Goal: Transaction & Acquisition: Download file/media

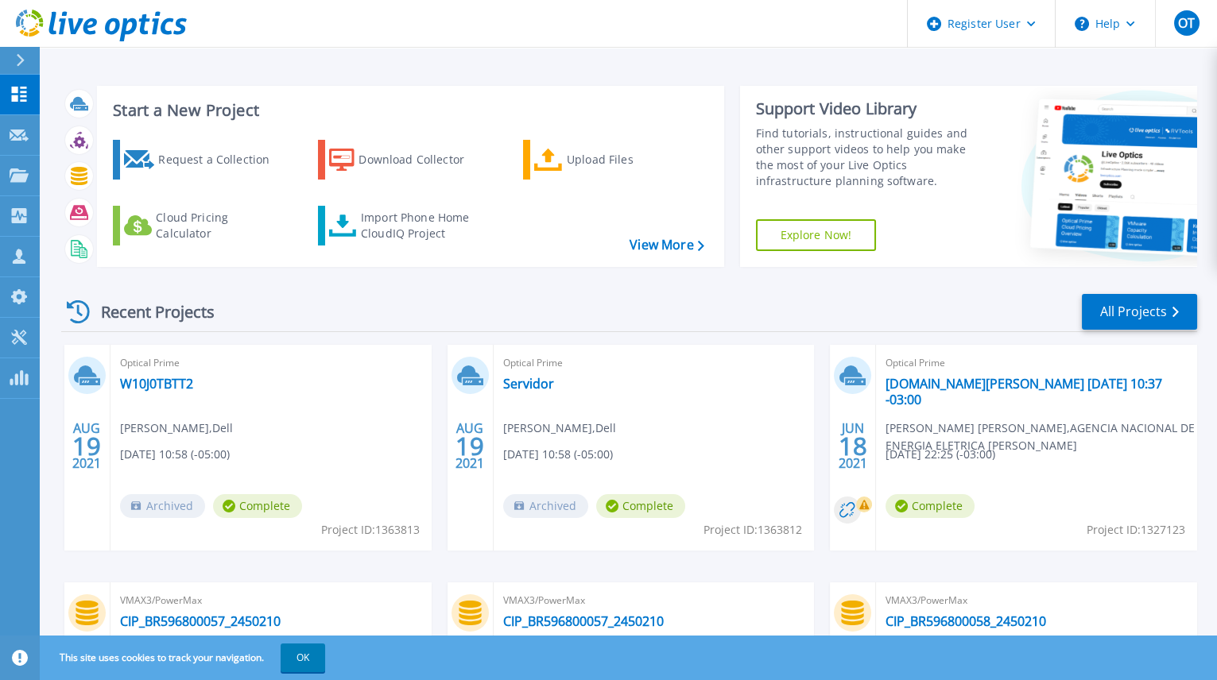
click at [22, 63] on icon at bounding box center [20, 60] width 9 height 13
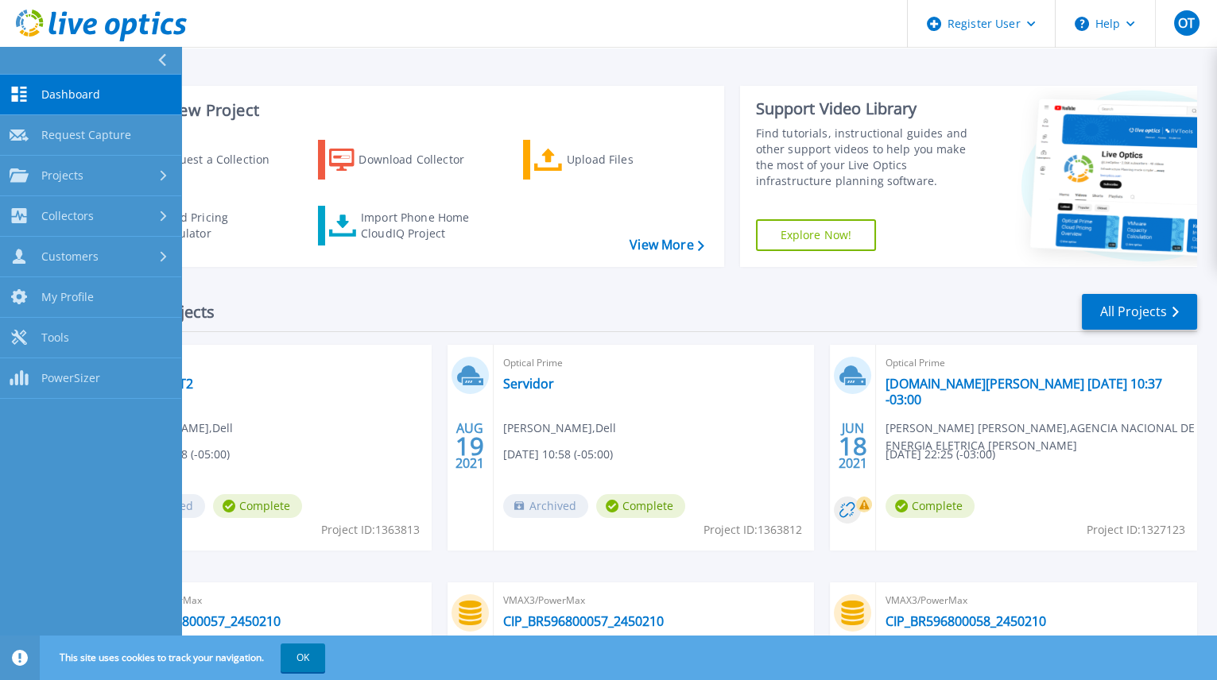
click at [154, 183] on link "Projects Projects" at bounding box center [90, 176] width 181 height 41
click at [126, 202] on link "Search Projects" at bounding box center [90, 216] width 181 height 41
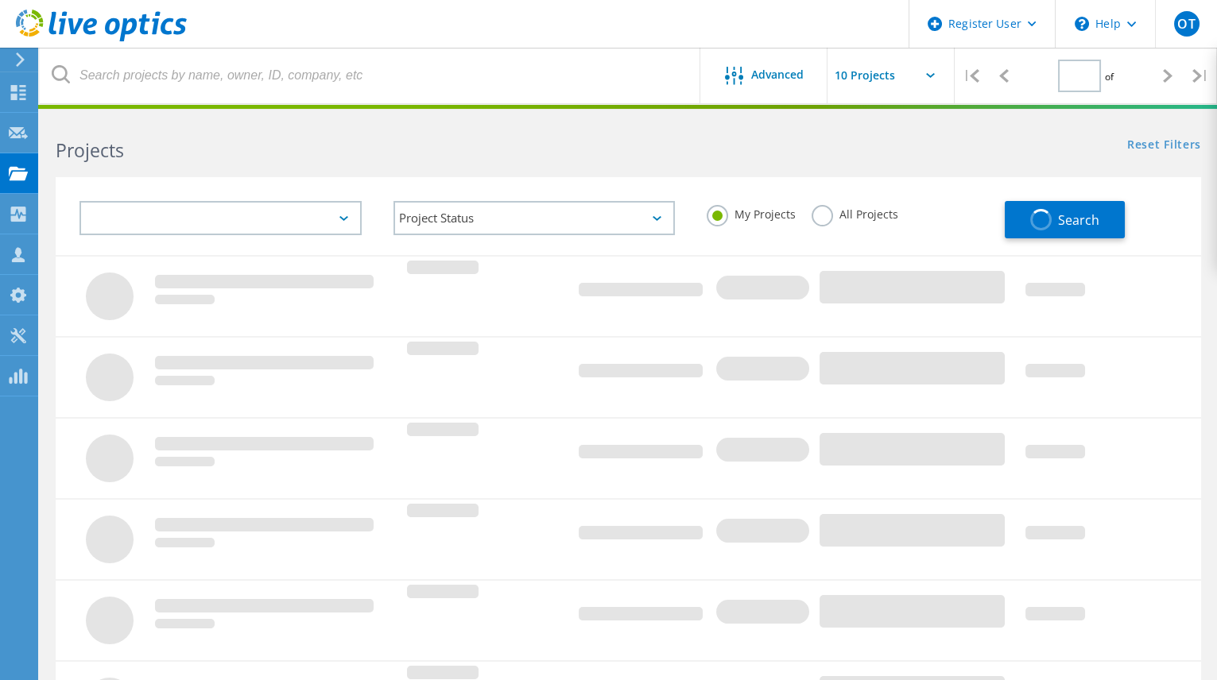
type input "1"
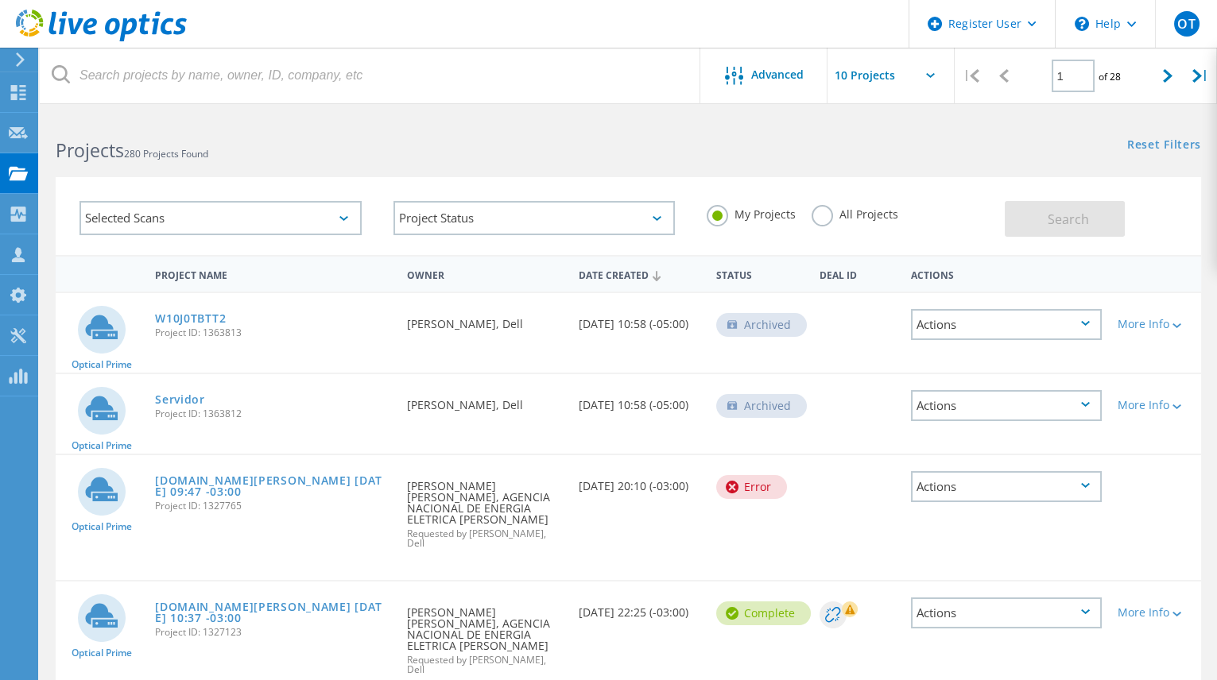
click at [828, 219] on label "All Projects" at bounding box center [854, 212] width 87 height 15
click at [0, 0] on input "All Projects" at bounding box center [0, 0] width 0 height 0
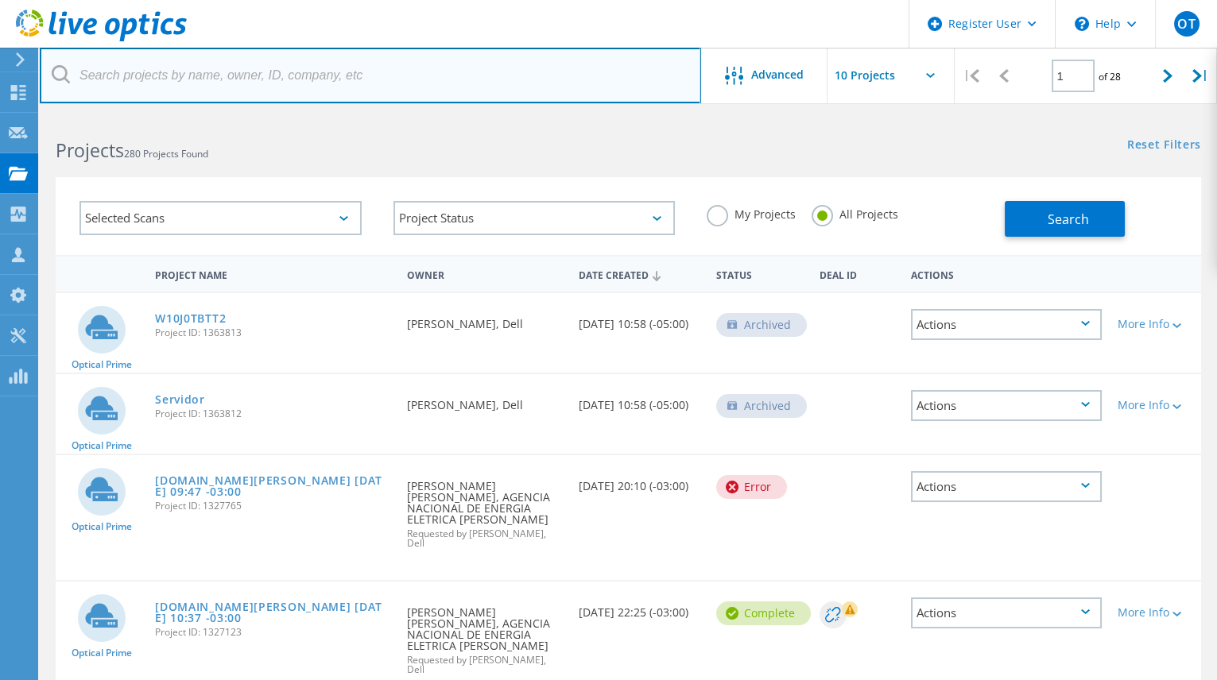
click at [416, 78] on input "text" at bounding box center [370, 76] width 661 height 56
type input "2826049"
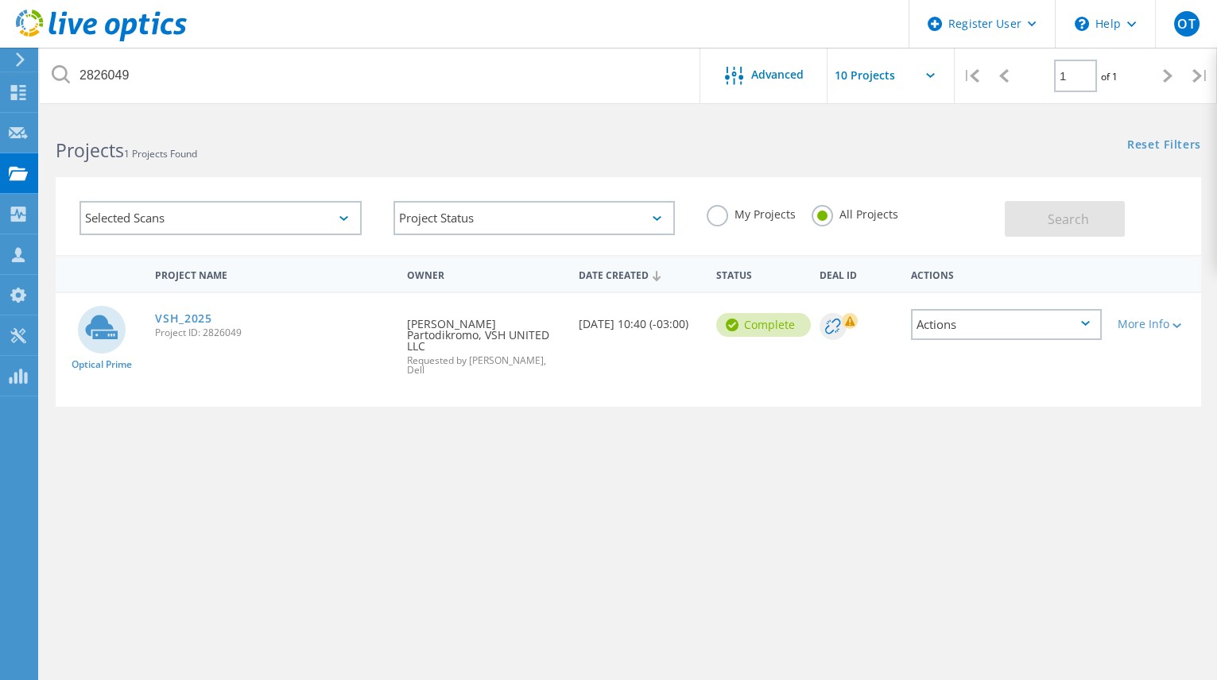
click at [199, 323] on link "VSH_2025" at bounding box center [183, 318] width 57 height 11
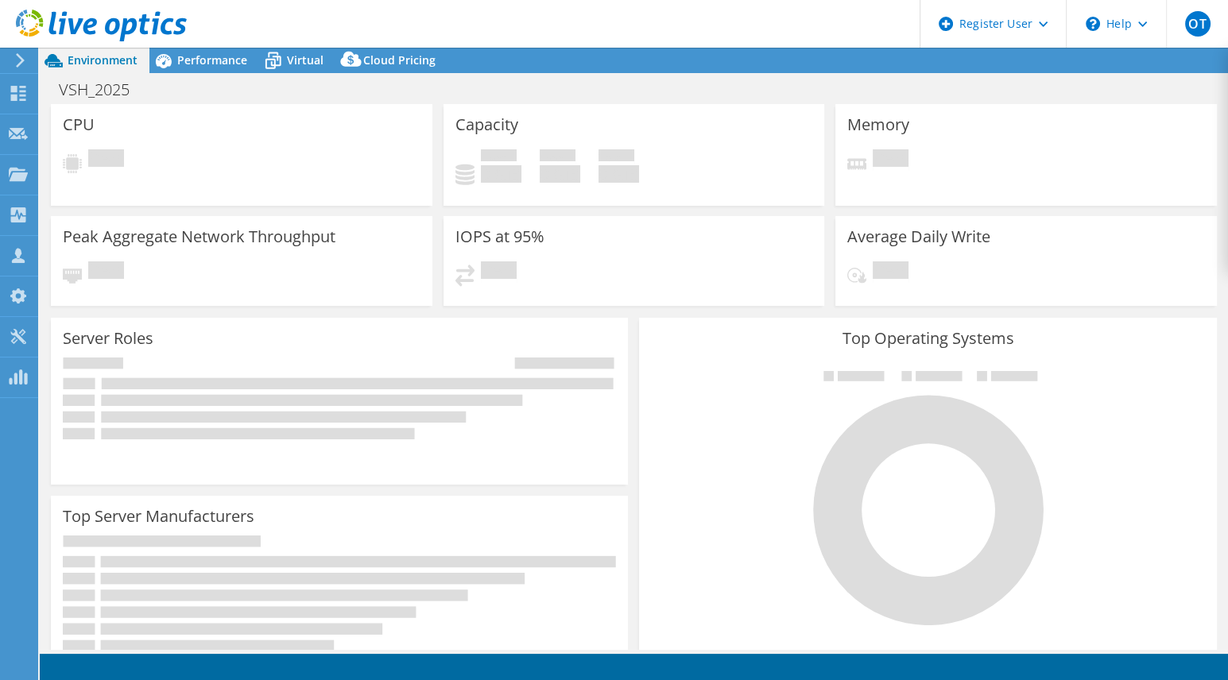
select select "USD"
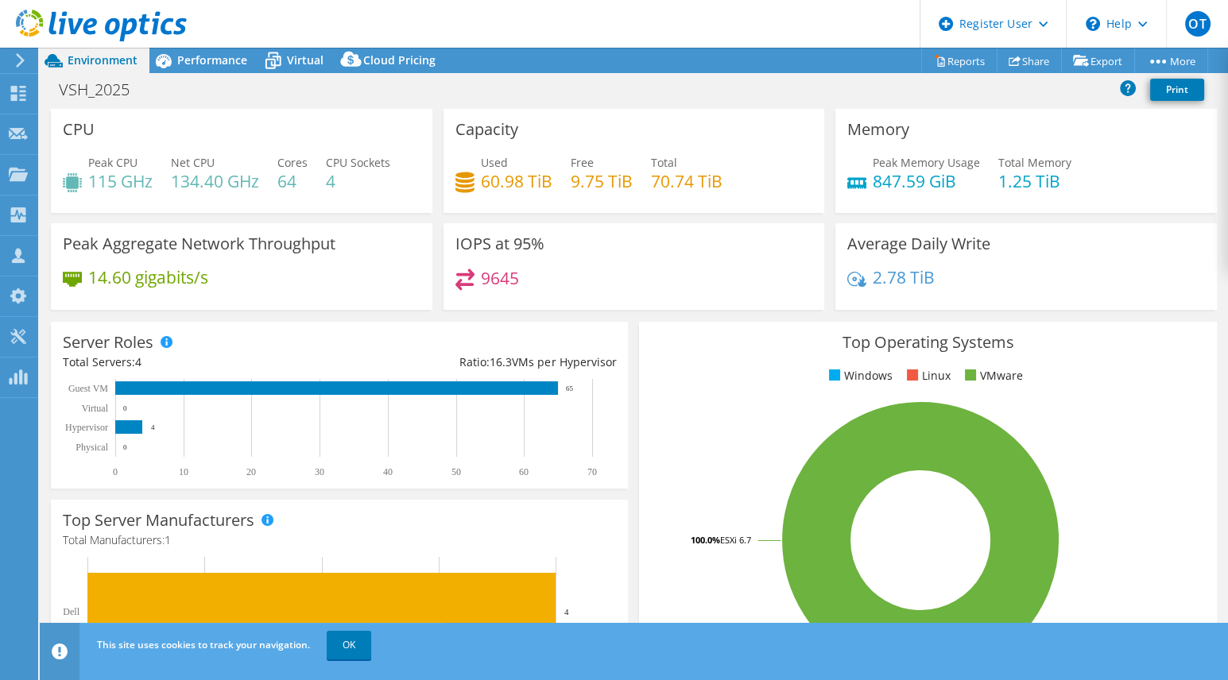
click at [301, 67] on span "Virtual" at bounding box center [305, 59] width 37 height 15
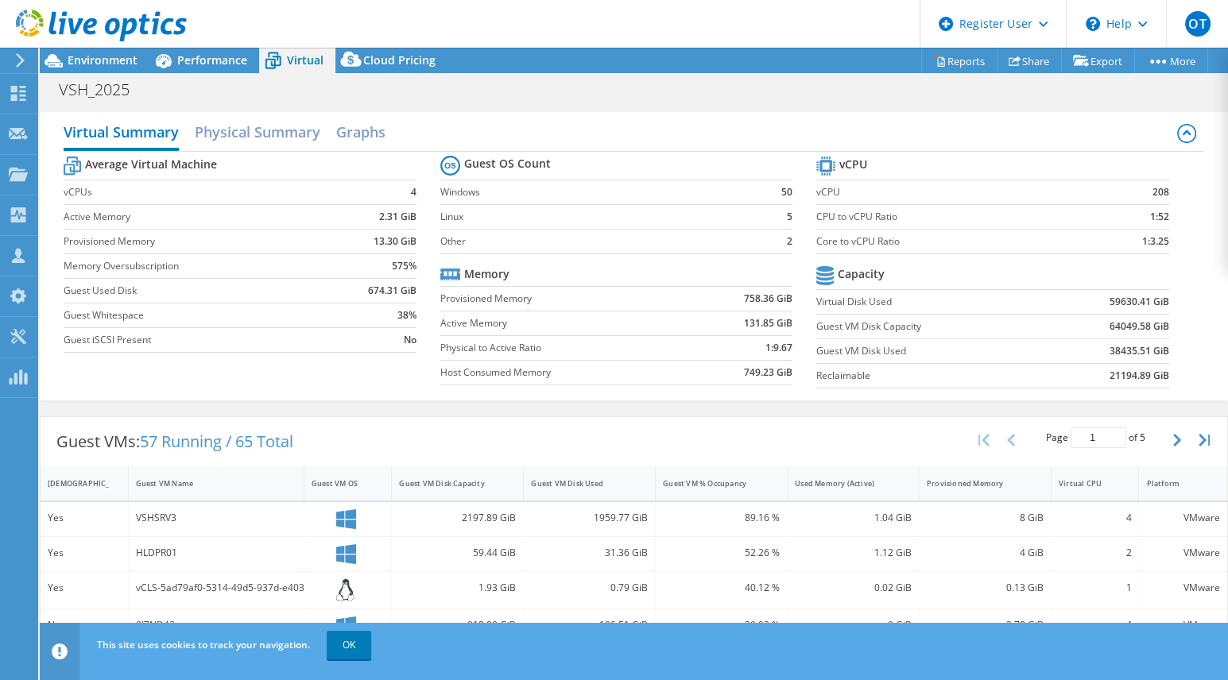
click at [193, 63] on span "Performance" at bounding box center [212, 59] width 70 height 15
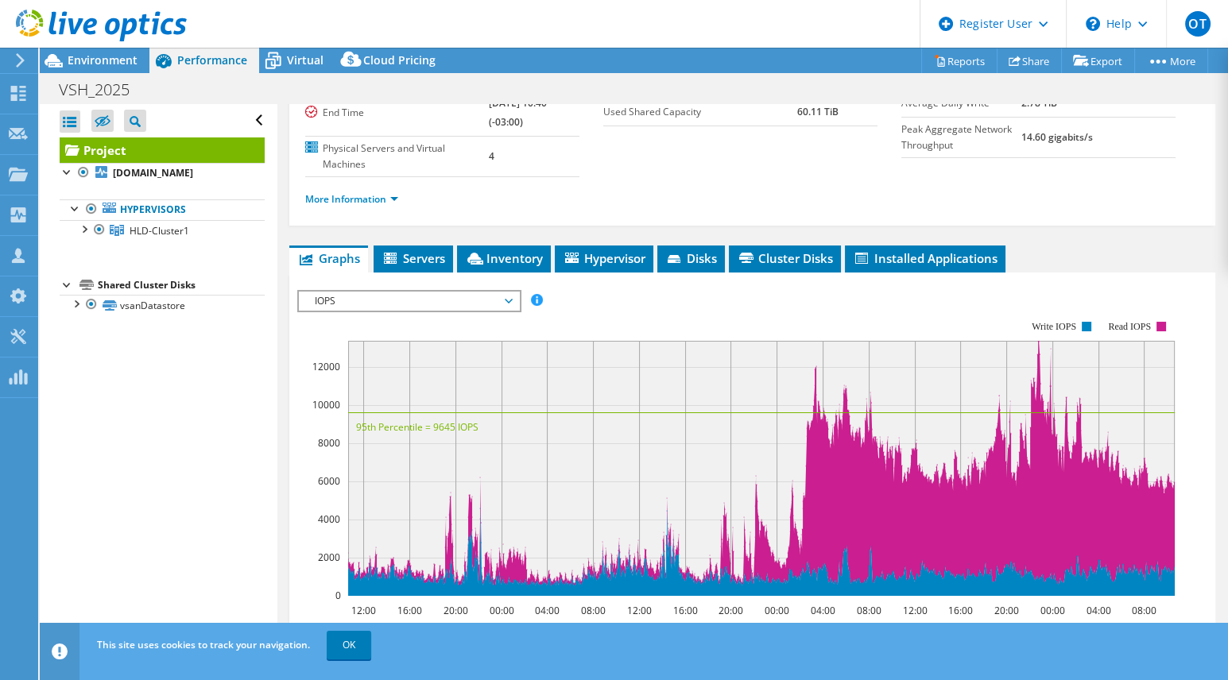
scroll to position [192, 0]
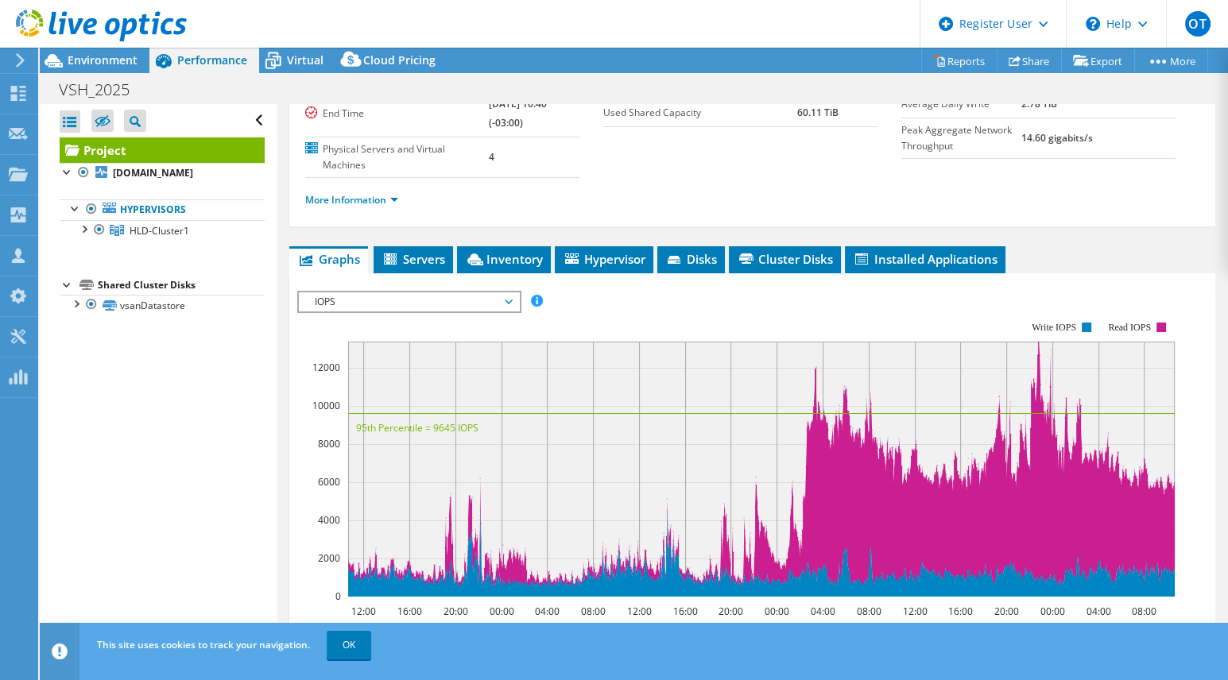
click at [423, 266] on li "Servers" at bounding box center [413, 259] width 79 height 27
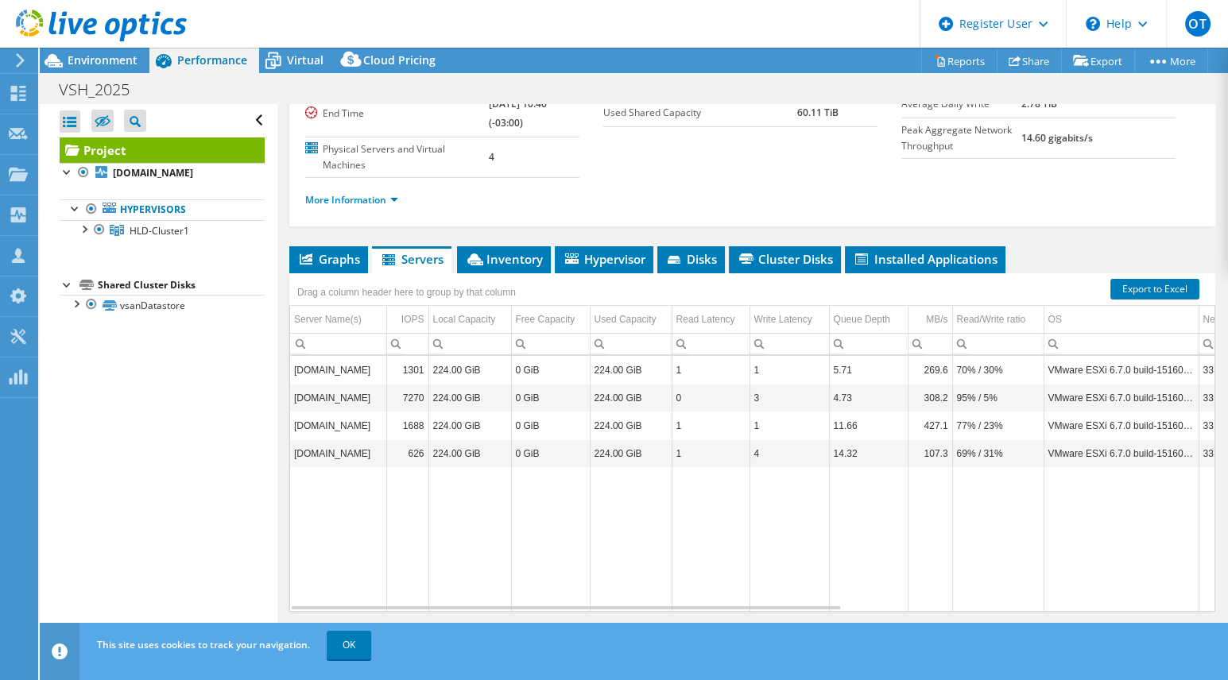
click at [521, 254] on span "Inventory" at bounding box center [504, 259] width 78 height 16
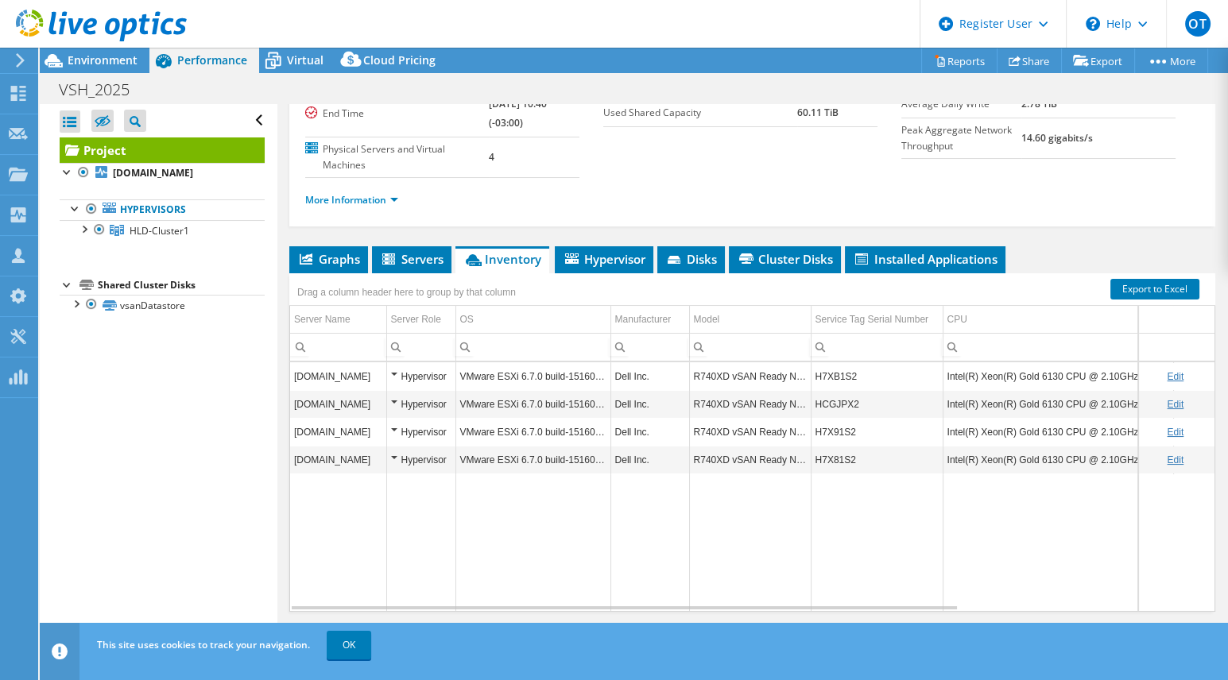
click at [606, 253] on span "Hypervisor" at bounding box center [604, 259] width 83 height 16
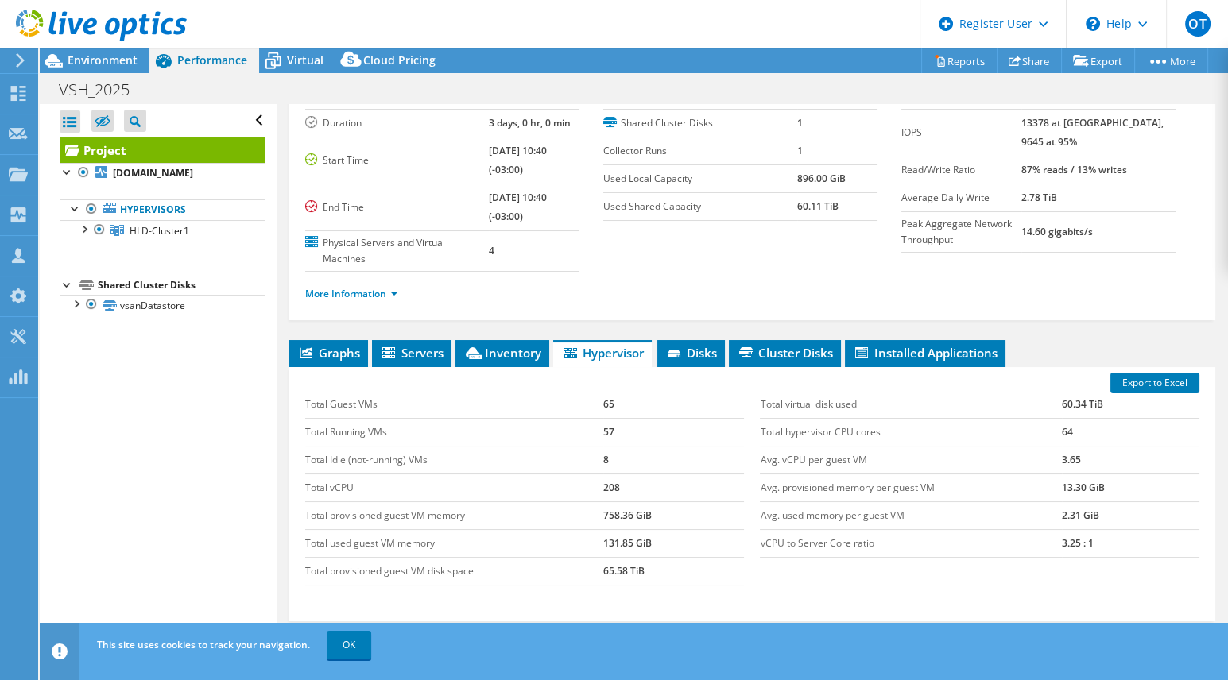
scroll to position [0, 0]
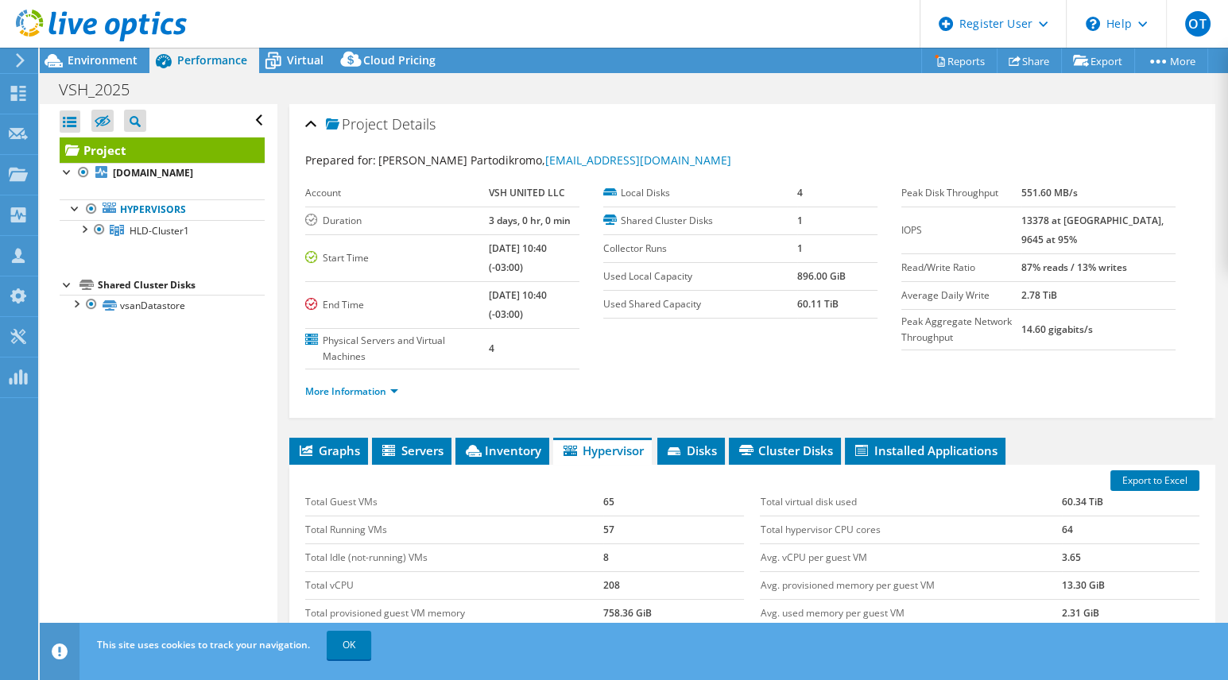
click at [301, 61] on span "Virtual" at bounding box center [305, 59] width 37 height 15
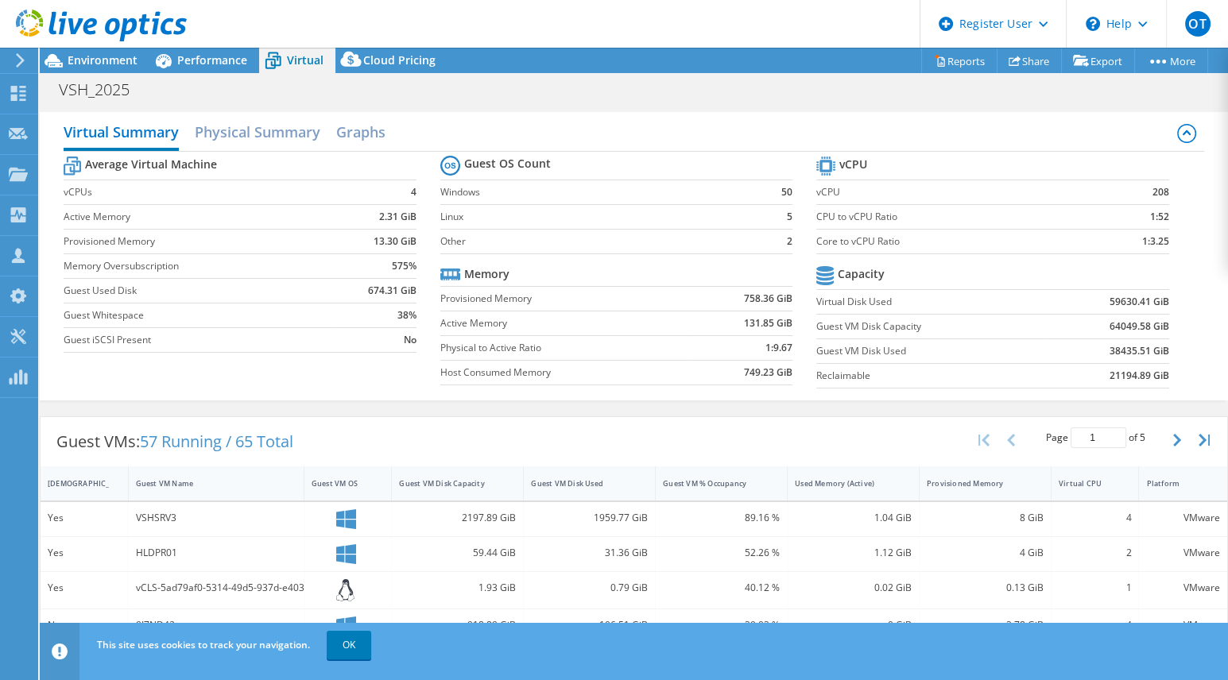
click at [188, 62] on span "Performance" at bounding box center [212, 59] width 70 height 15
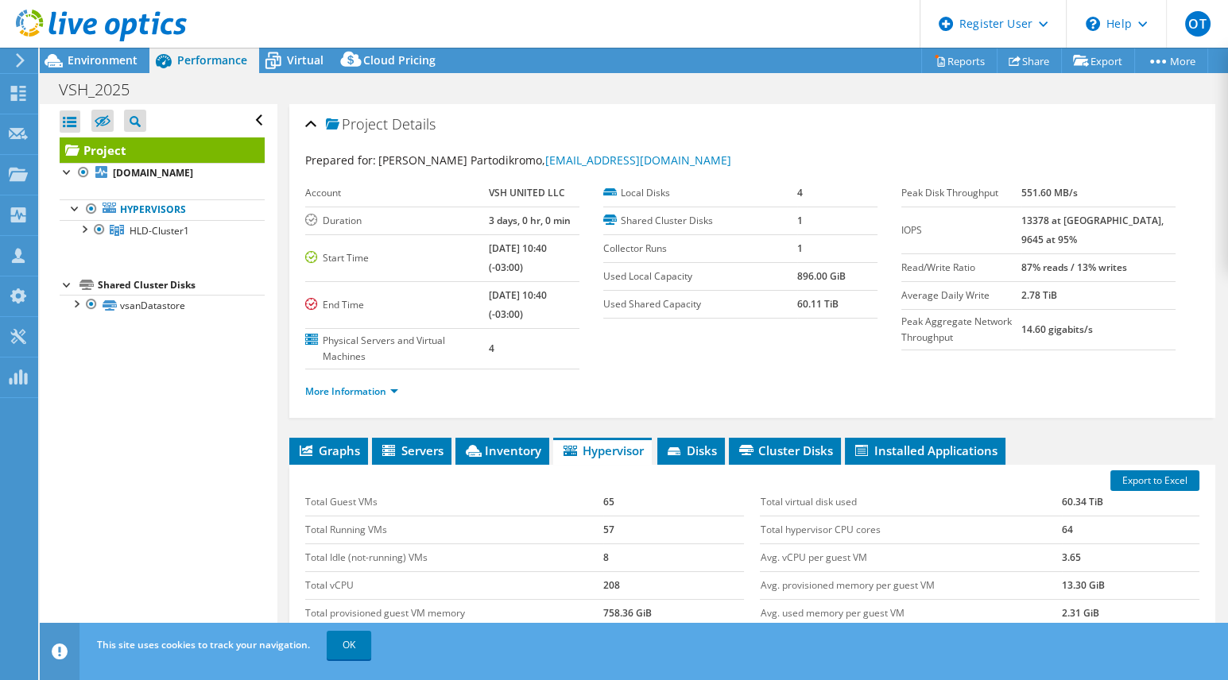
click at [93, 68] on span "Environment" at bounding box center [103, 59] width 70 height 15
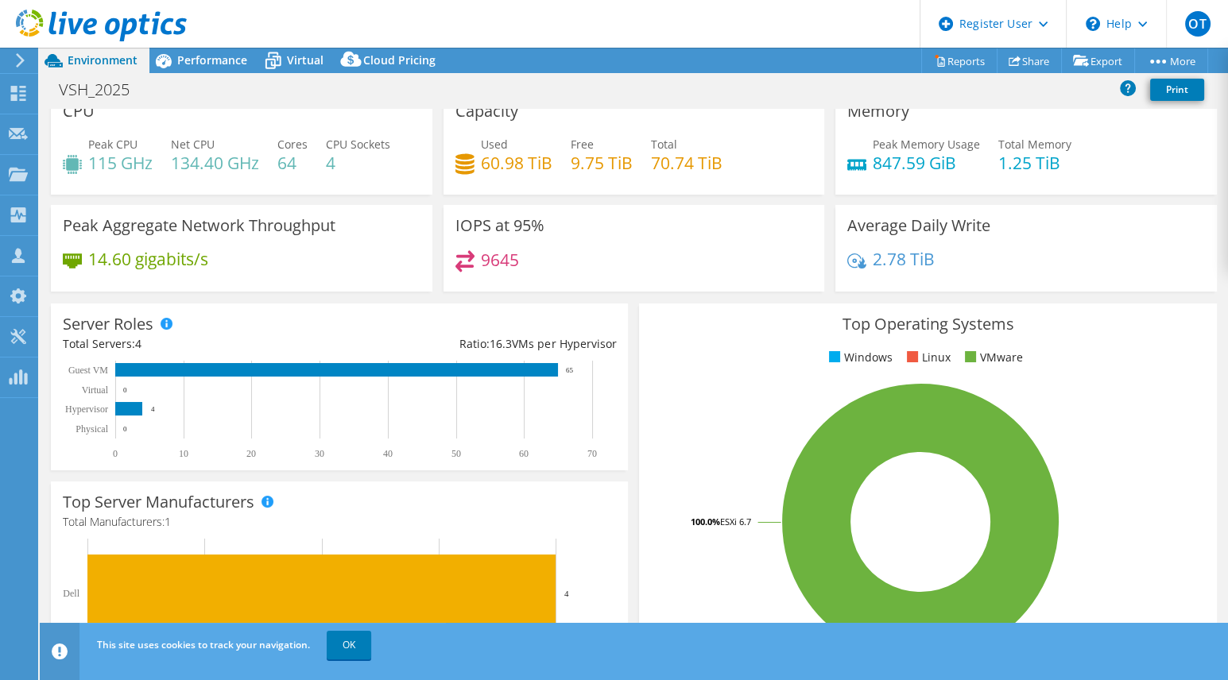
scroll to position [12, 0]
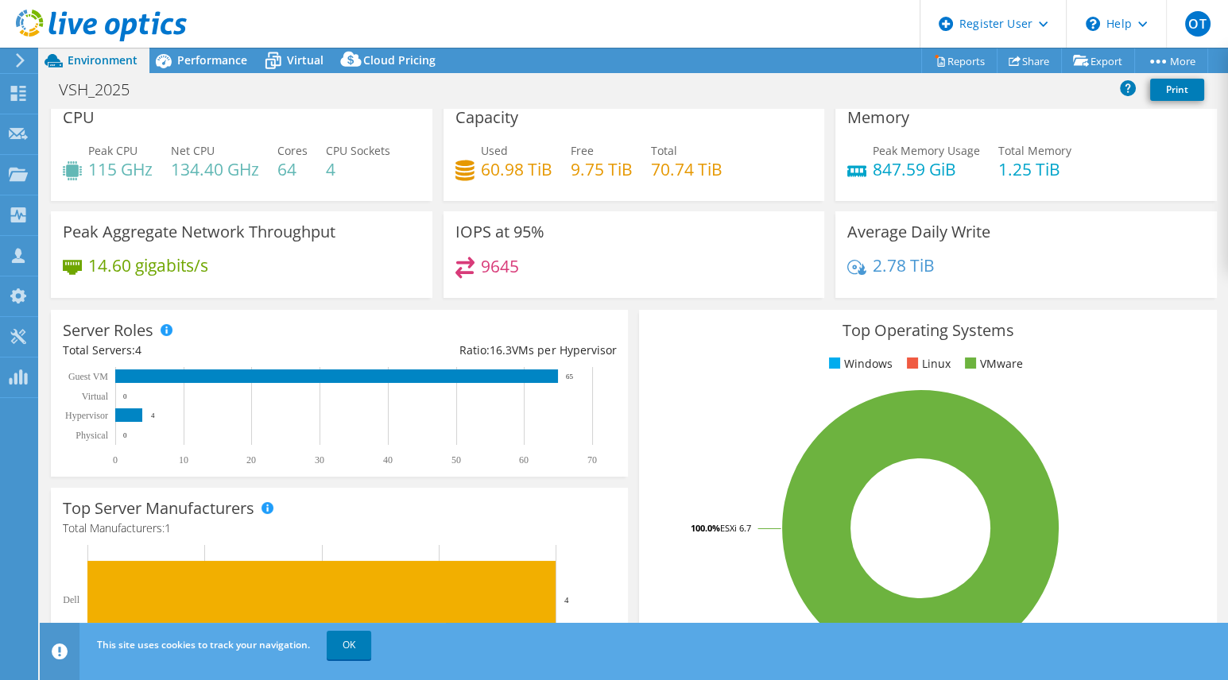
click at [176, 68] on icon at bounding box center [163, 61] width 28 height 28
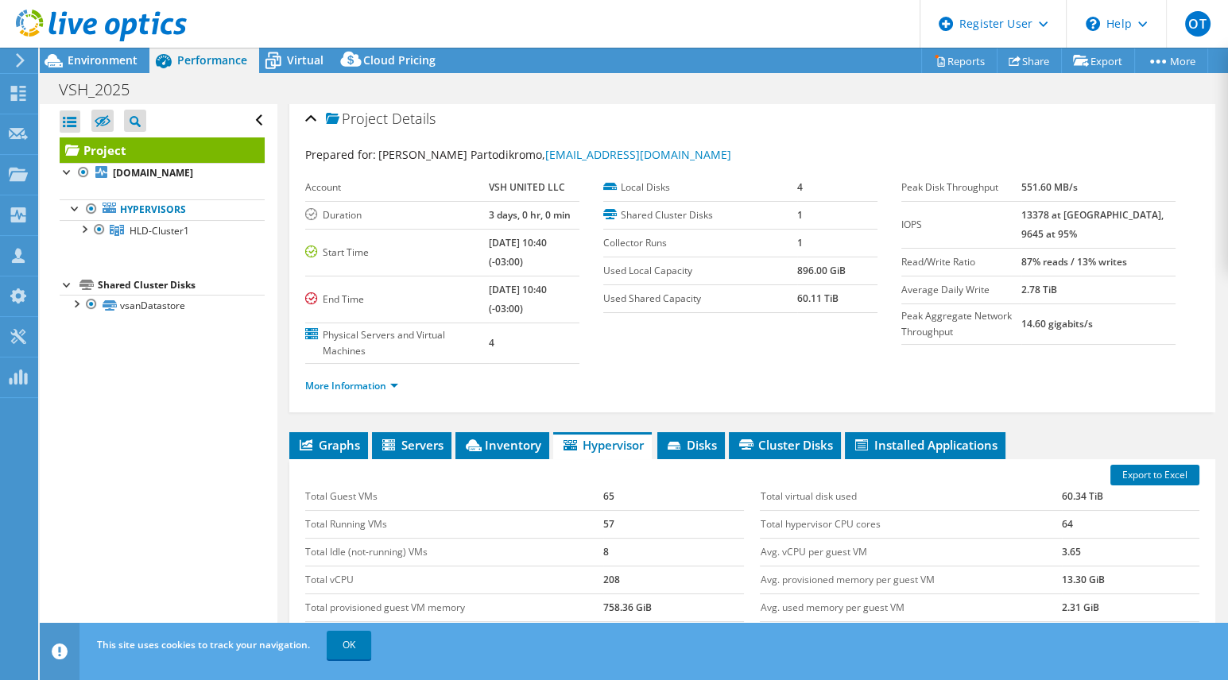
scroll to position [0, 0]
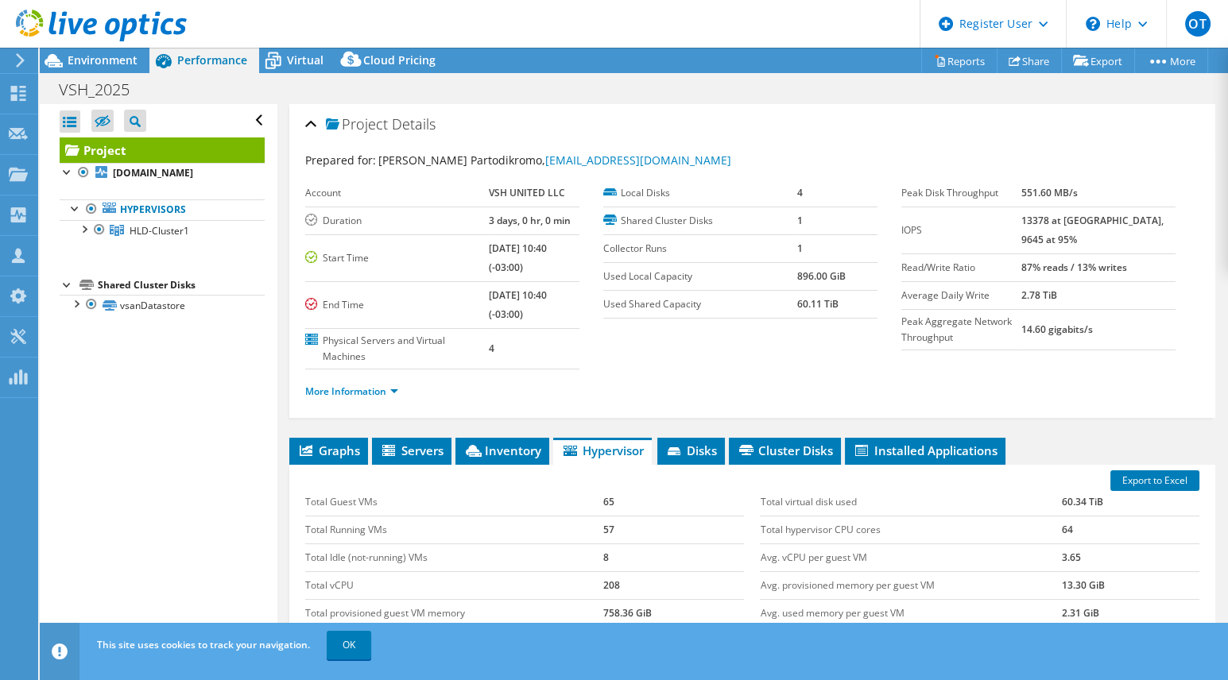
click at [688, 450] on span "Disks" at bounding box center [691, 451] width 52 height 16
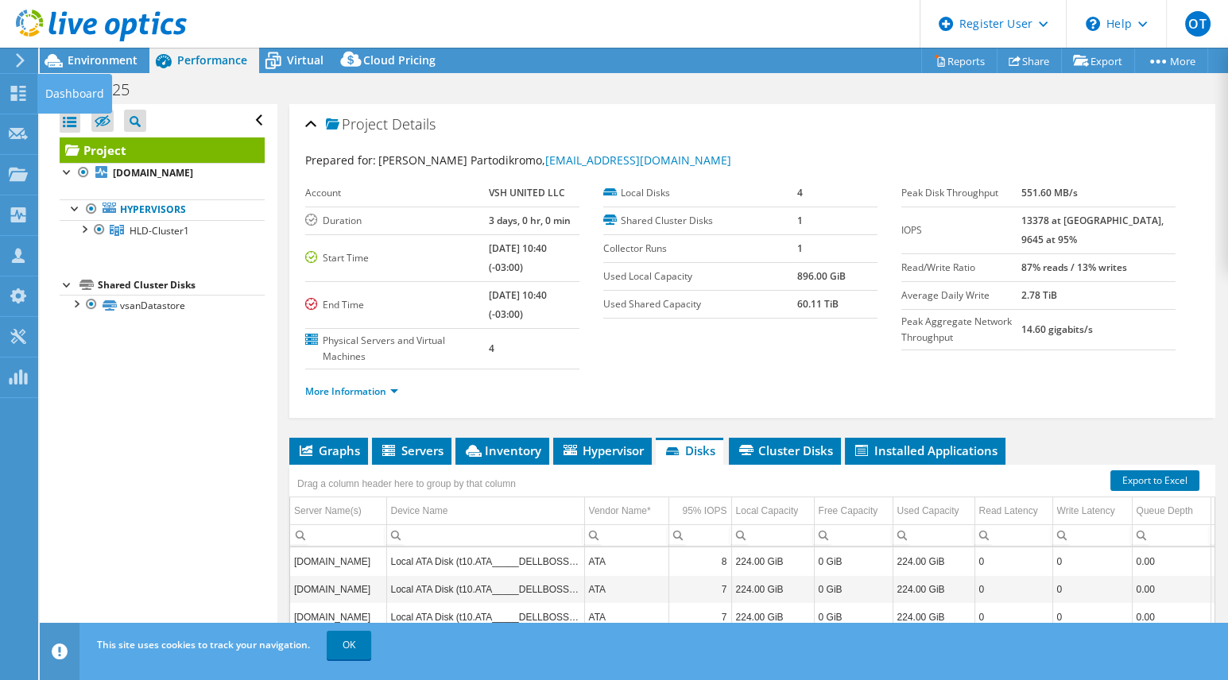
click at [27, 90] on icon at bounding box center [18, 93] width 19 height 15
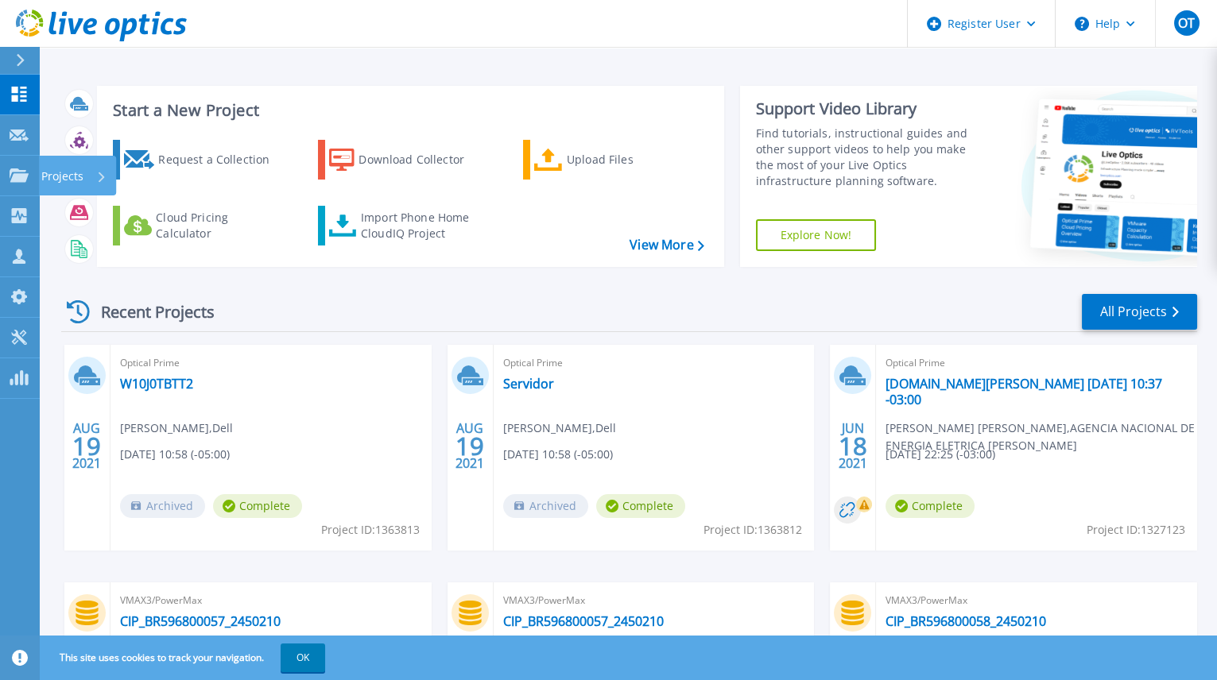
click at [60, 188] on p "Projects" at bounding box center [62, 176] width 42 height 41
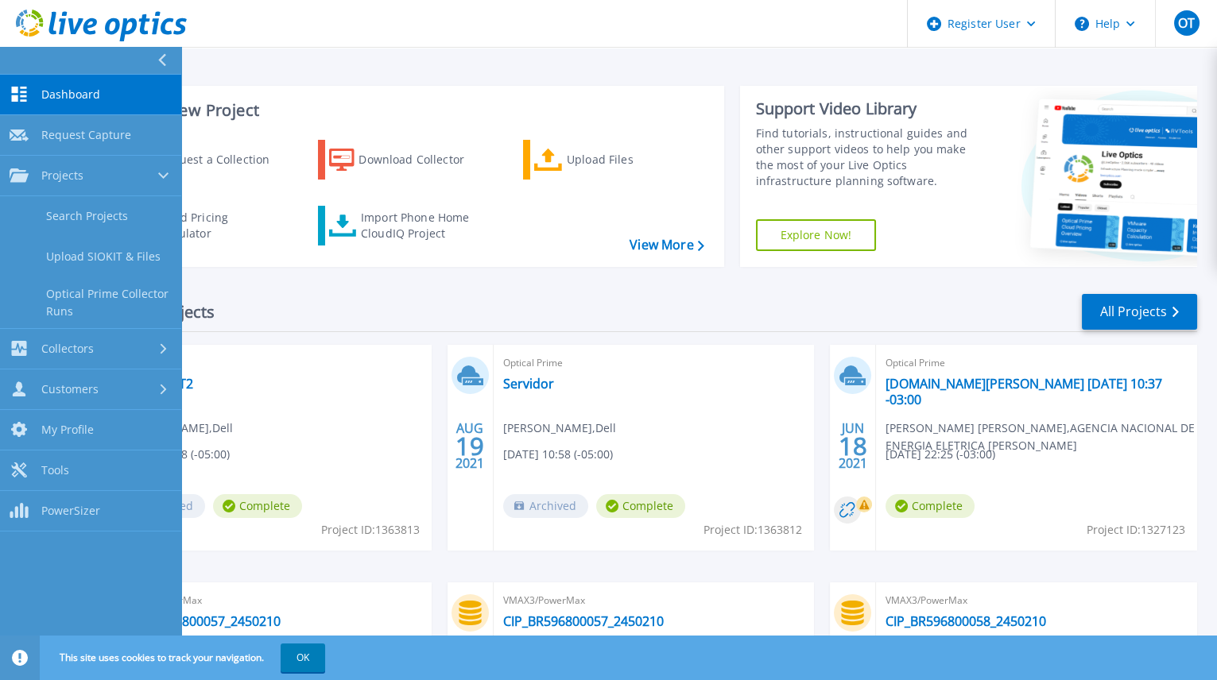
click at [105, 228] on link "Search Projects" at bounding box center [90, 216] width 181 height 41
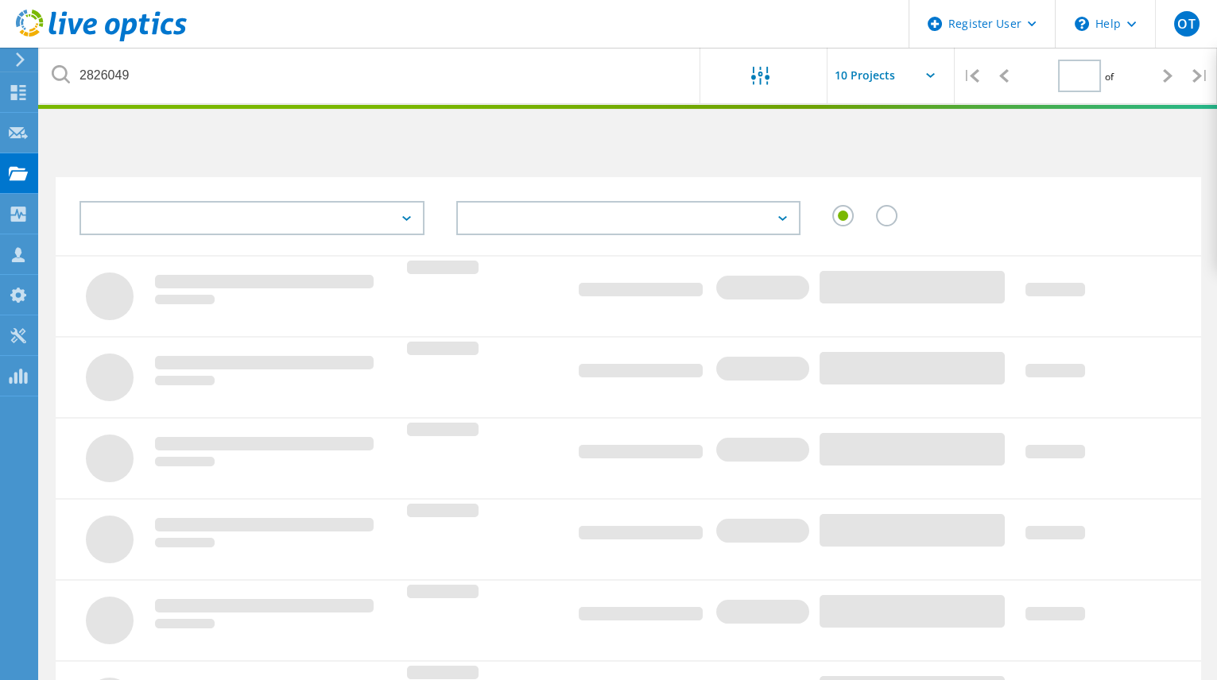
type input "1"
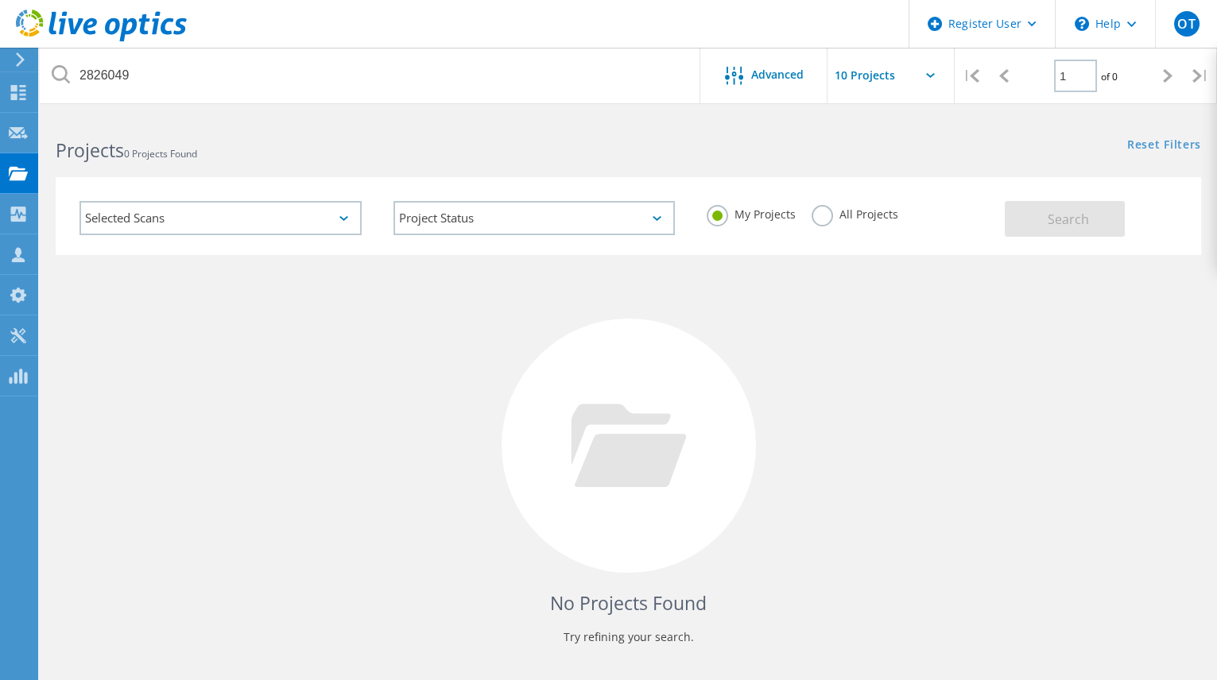
click at [826, 215] on label "All Projects" at bounding box center [854, 212] width 87 height 15
click at [0, 0] on input "All Projects" at bounding box center [0, 0] width 0 height 0
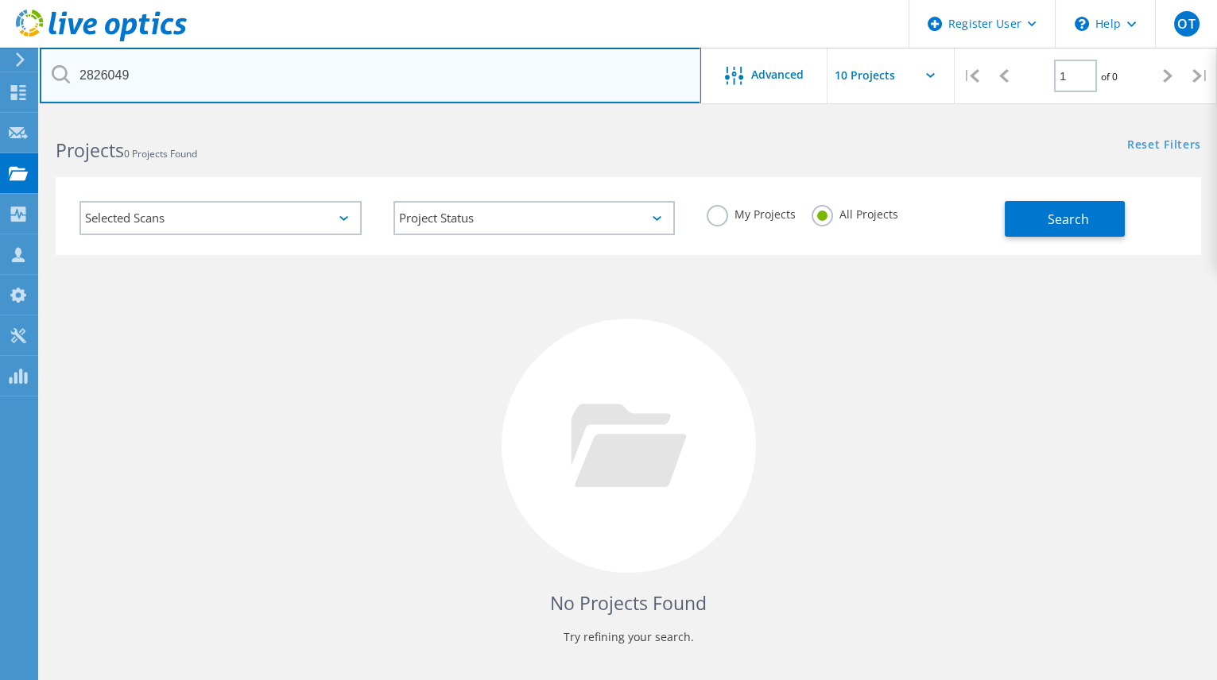
drag, startPoint x: 533, startPoint y: 76, endPoint x: 169, endPoint y: 96, distance: 364.6
click at [169, 96] on input "2826049" at bounding box center [370, 76] width 661 height 56
type input "2"
paste input "2809565"
type input "2809565"
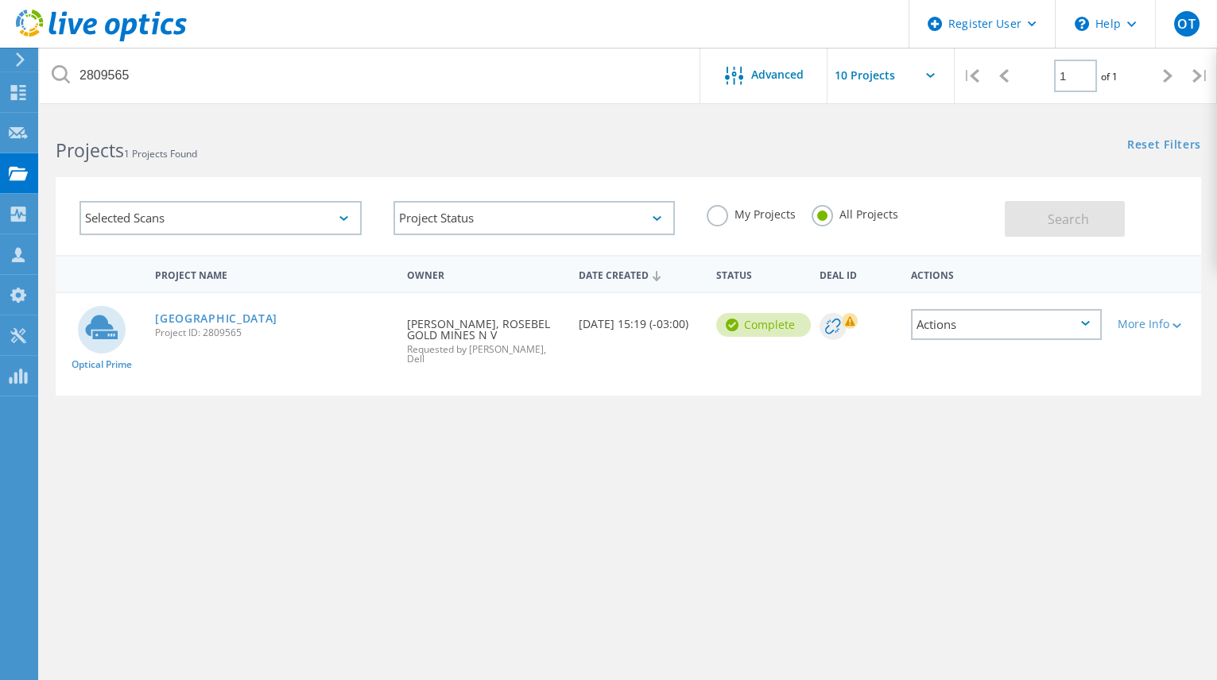
click at [275, 323] on link "[GEOGRAPHIC_DATA]" at bounding box center [216, 318] width 122 height 11
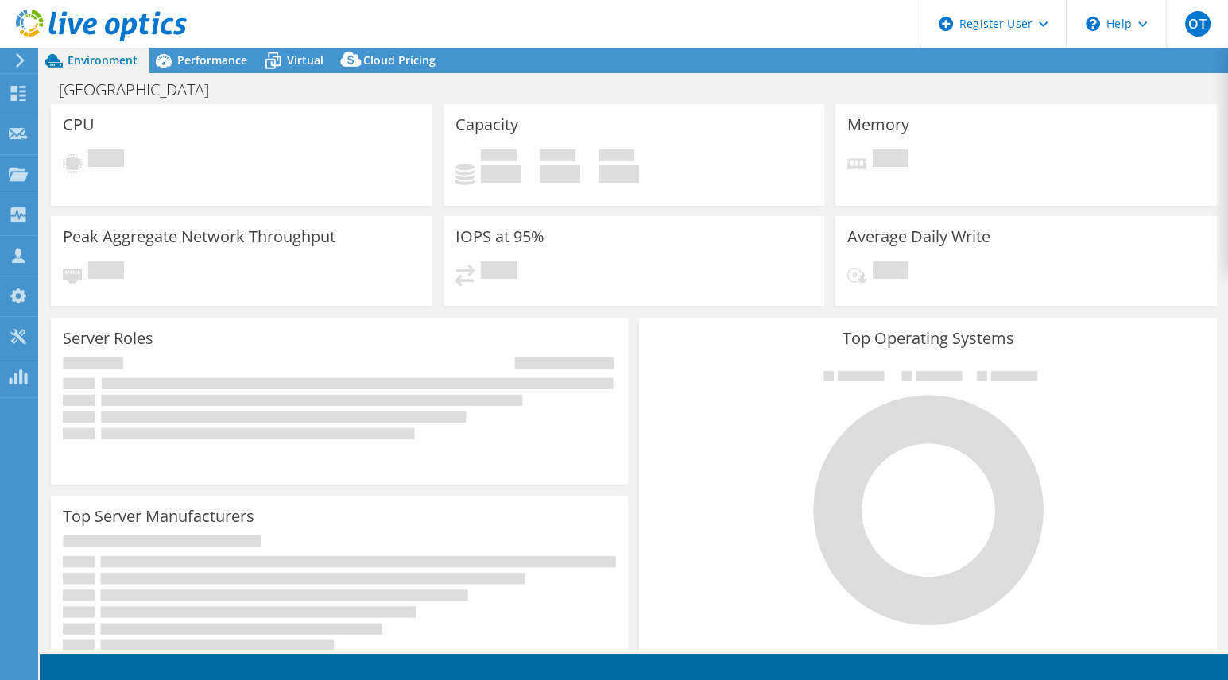
select select "USD"
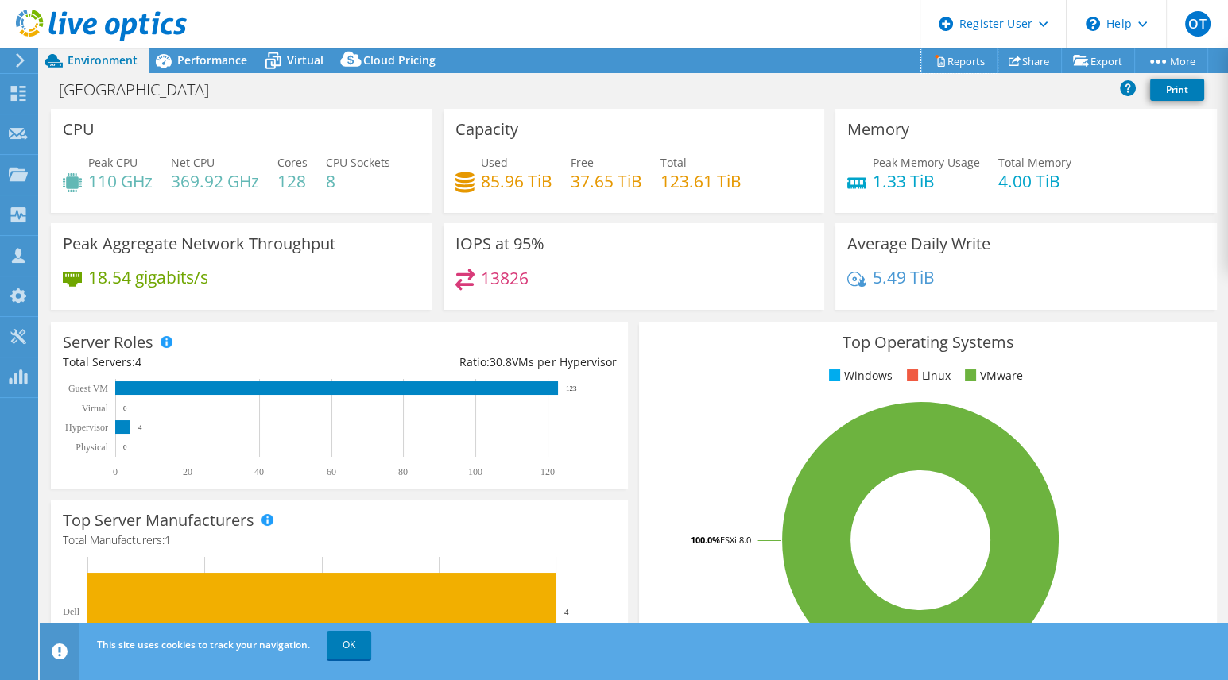
click at [950, 58] on link "Reports" at bounding box center [959, 60] width 76 height 25
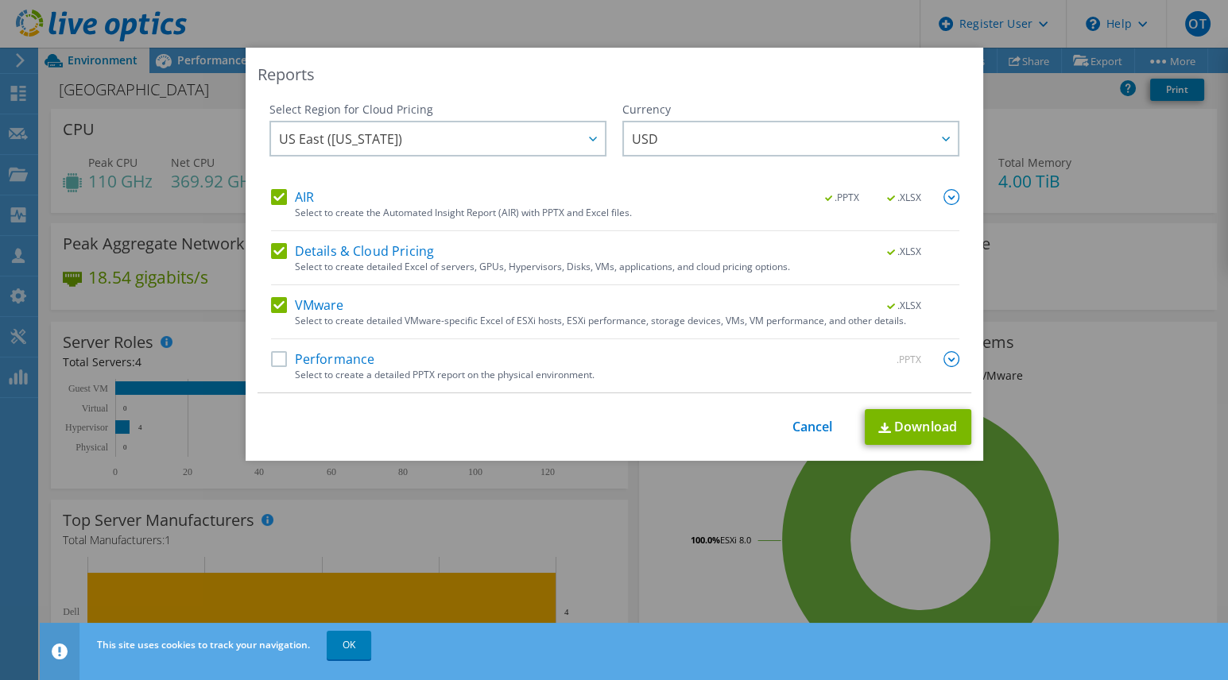
click at [517, 370] on div "Select to create a detailed PPTX report on the physical environment." at bounding box center [627, 375] width 664 height 11
click at [271, 365] on label "Performance" at bounding box center [323, 359] width 104 height 16
click at [0, 0] on input "Performance" at bounding box center [0, 0] width 0 height 0
click at [903, 435] on link "Download" at bounding box center [918, 427] width 106 height 36
click at [787, 85] on div "Reports" at bounding box center [614, 75] width 714 height 22
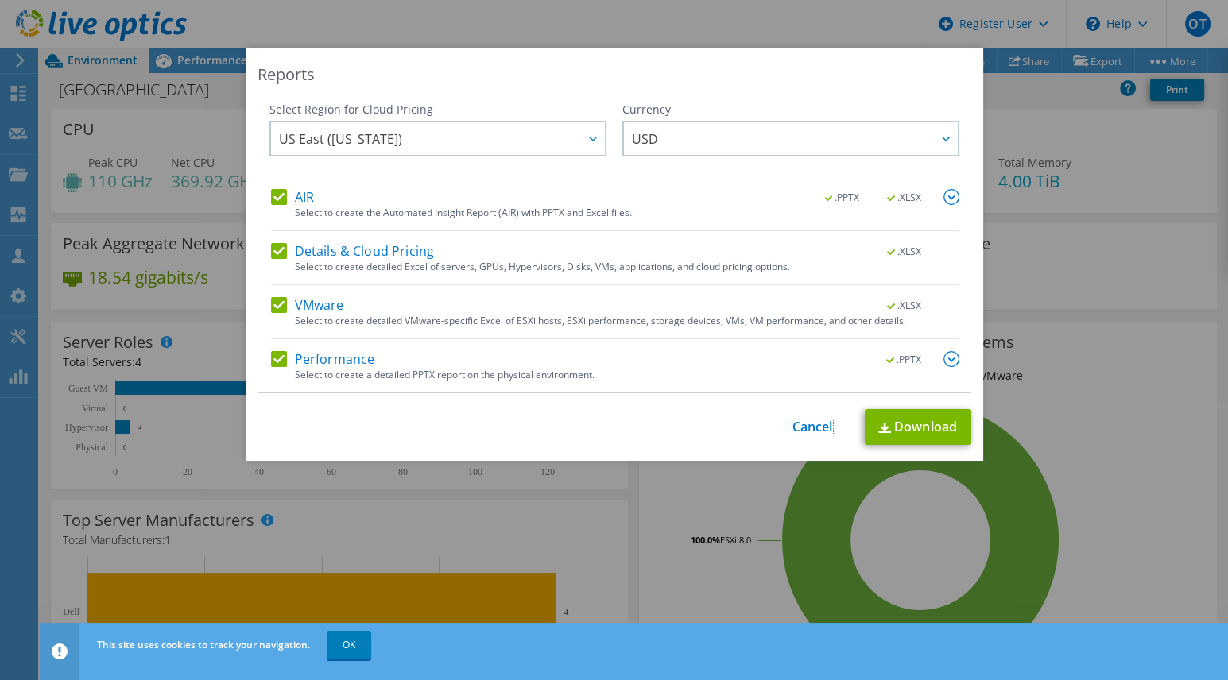
click at [814, 428] on link "Cancel" at bounding box center [812, 427] width 41 height 15
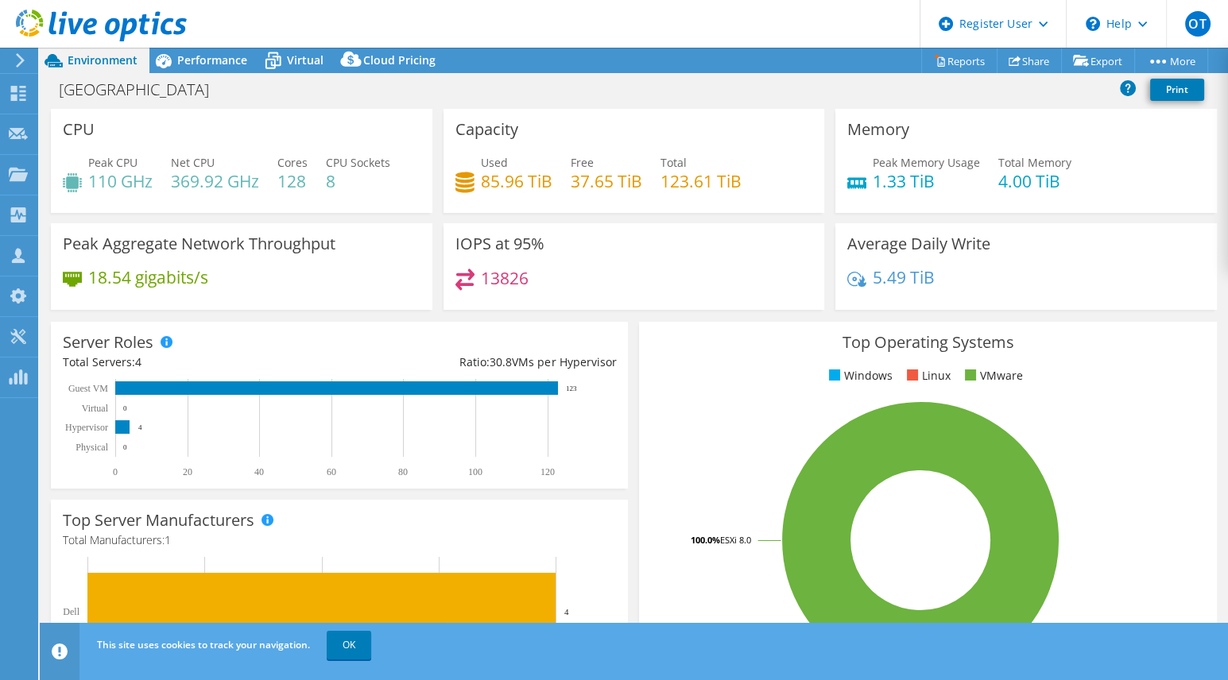
click at [206, 59] on span "Performance" at bounding box center [212, 59] width 70 height 15
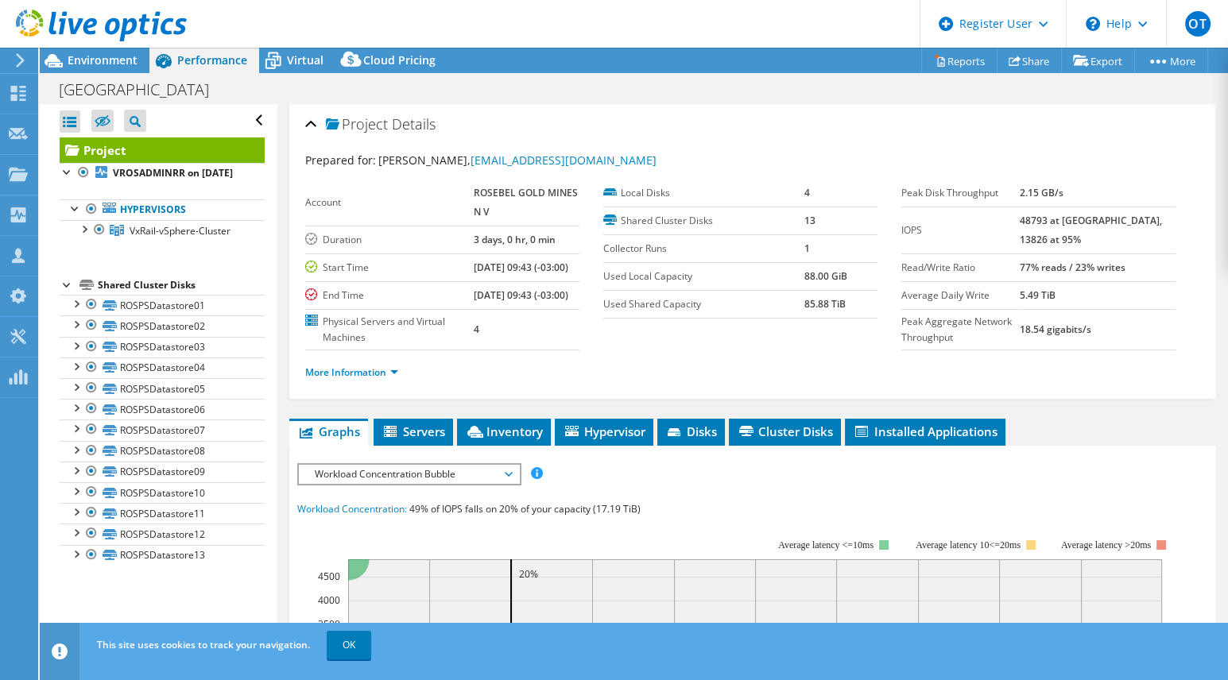
click at [606, 446] on li "Hypervisor" at bounding box center [604, 432] width 99 height 27
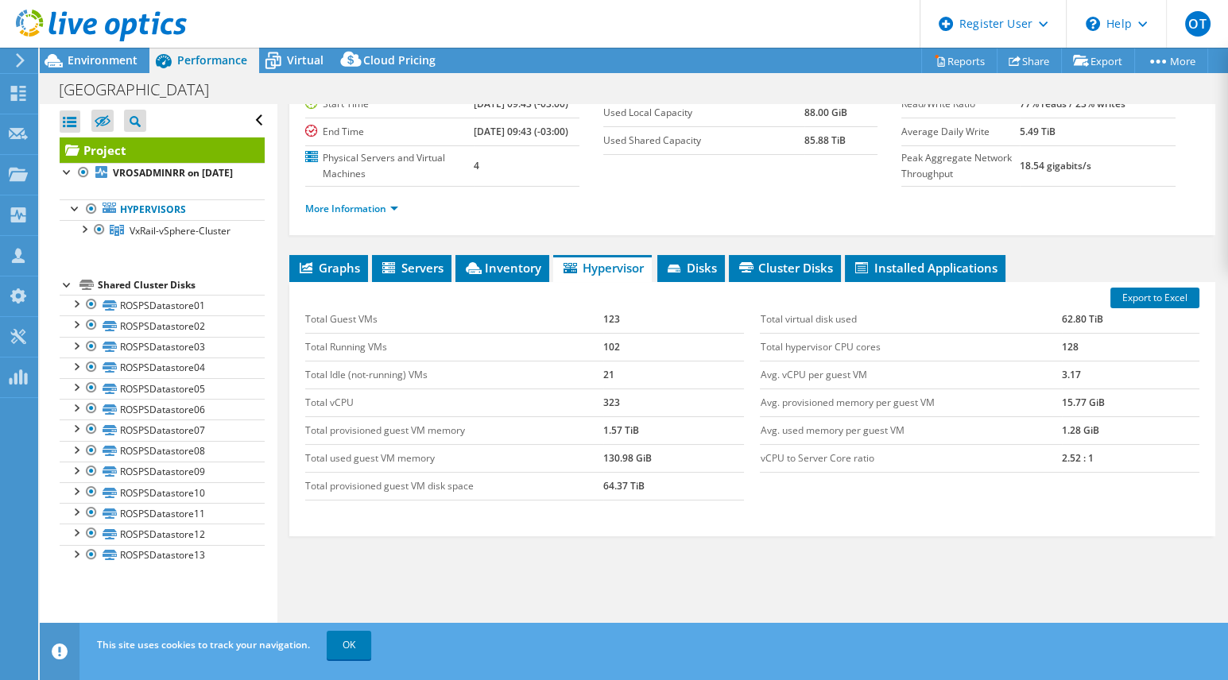
scroll to position [164, 0]
click at [518, 276] on span "Inventory" at bounding box center [502, 268] width 78 height 16
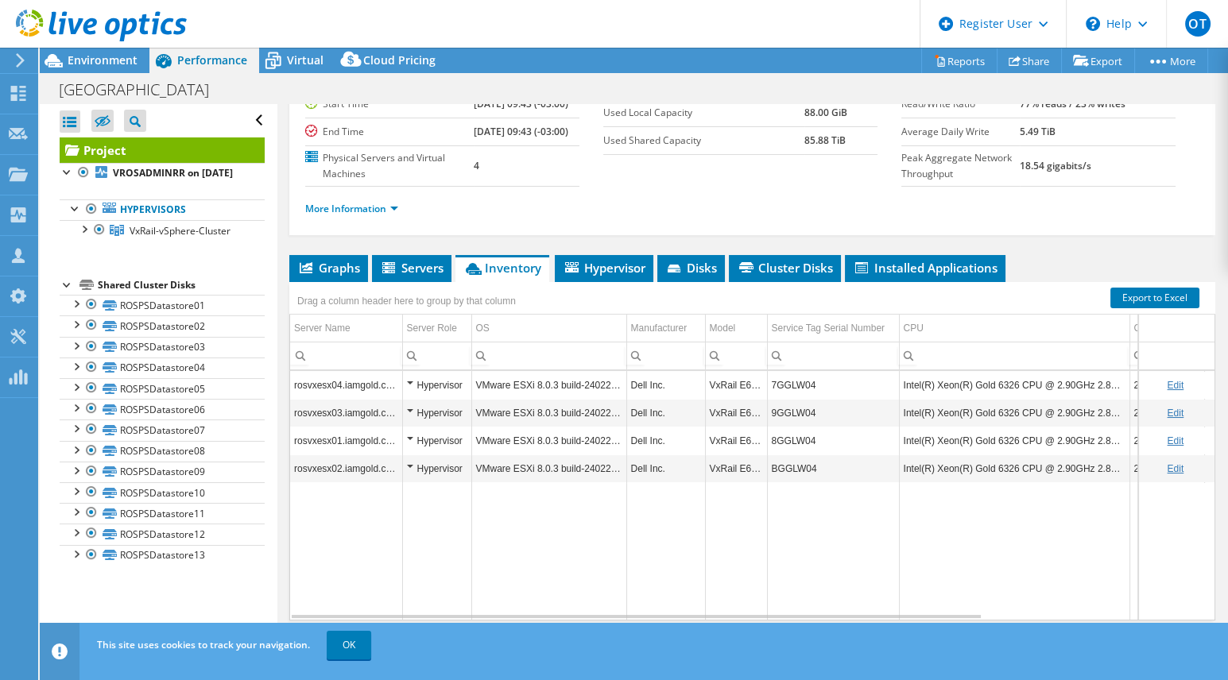
click at [341, 282] on li "Graphs" at bounding box center [328, 268] width 79 height 27
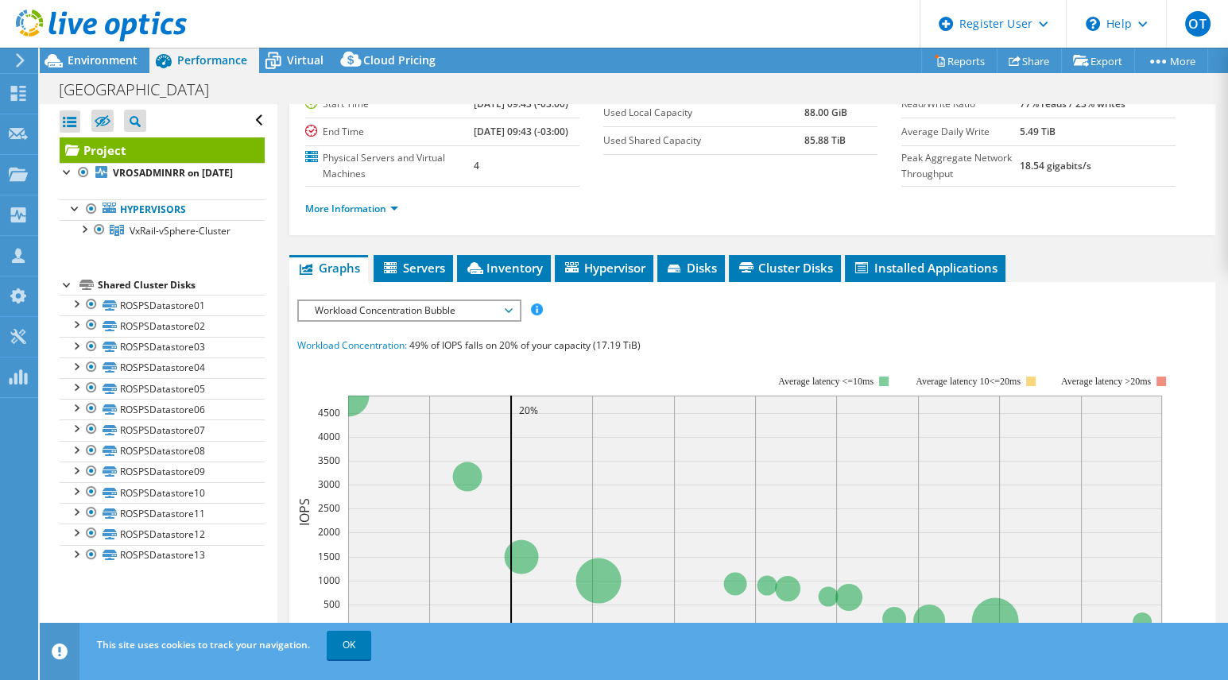
scroll to position [0, 0]
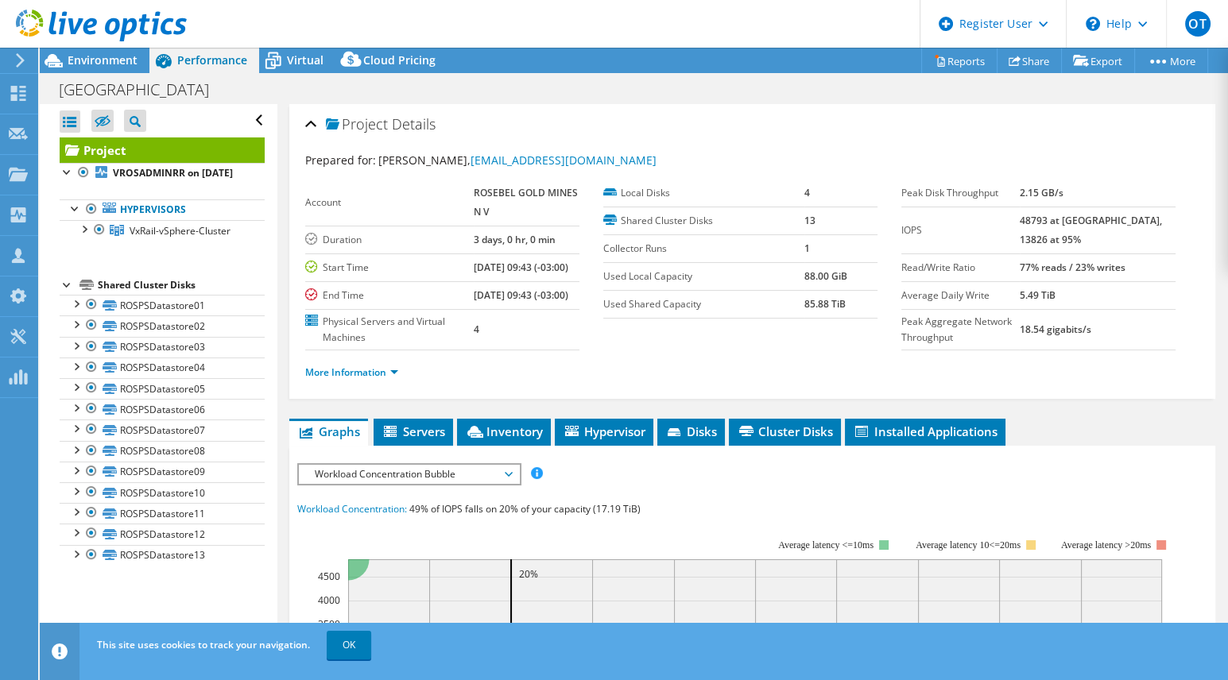
click at [94, 64] on span "Environment" at bounding box center [103, 59] width 70 height 15
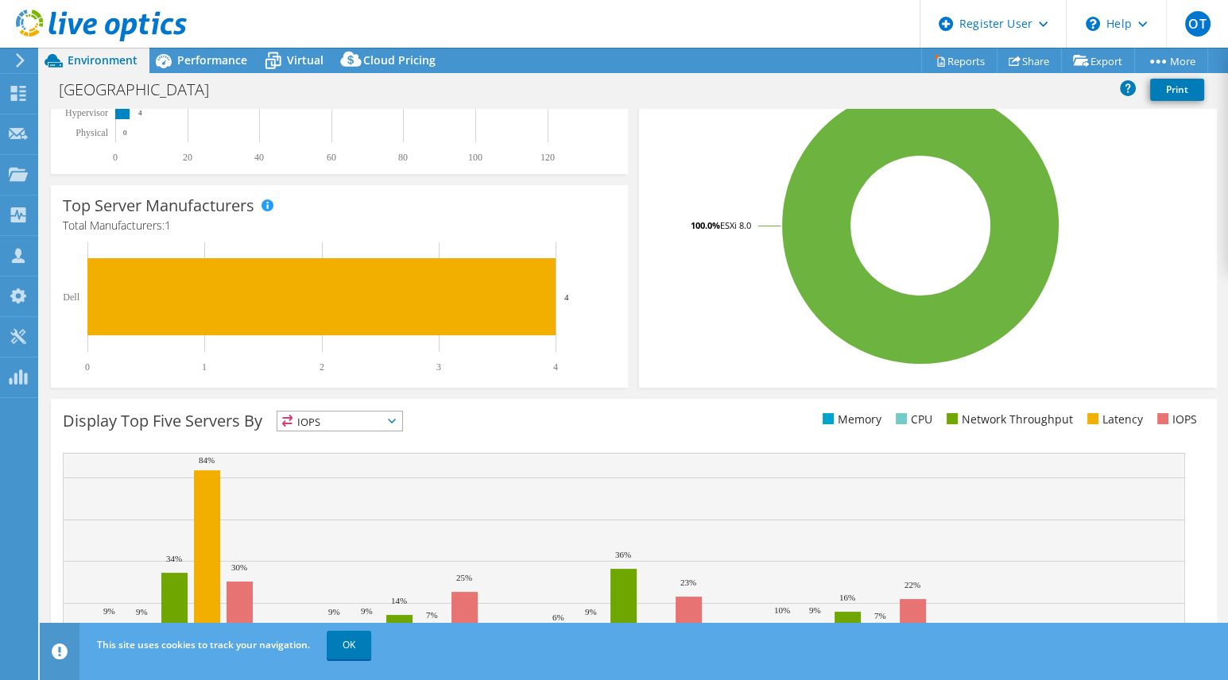
scroll to position [380, 0]
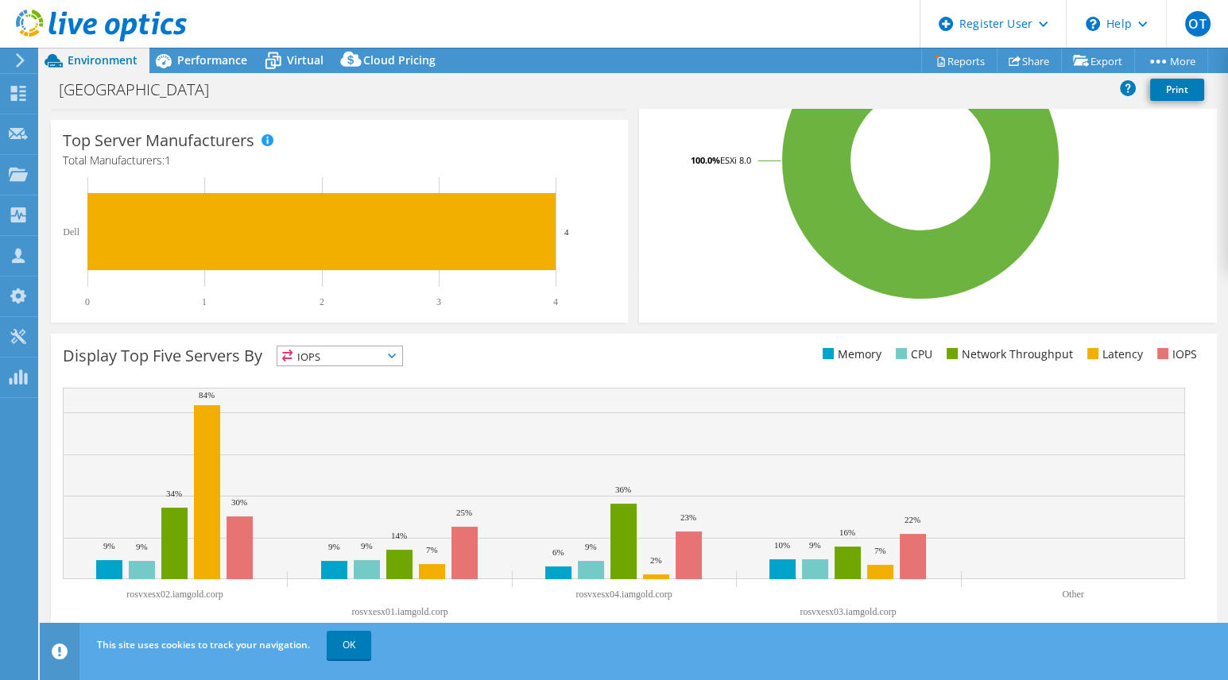
click at [382, 359] on span "IOPS" at bounding box center [339, 356] width 125 height 19
click at [365, 463] on li "Latency" at bounding box center [339, 466] width 125 height 22
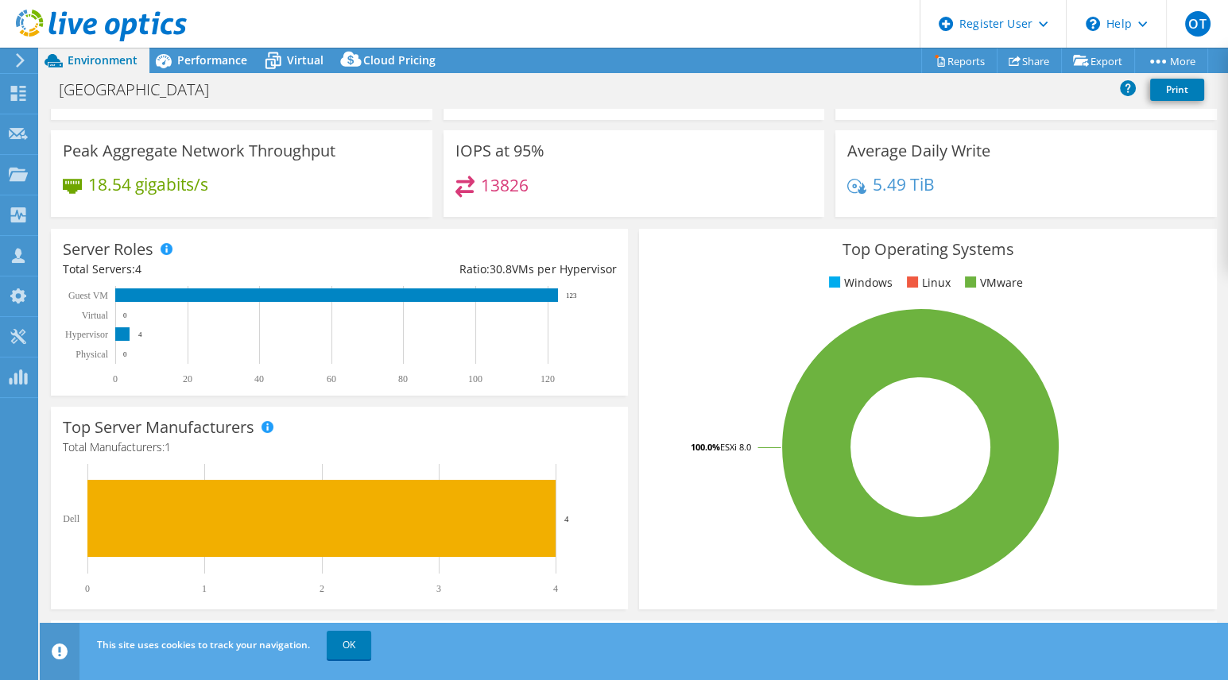
scroll to position [0, 0]
